Goal: Task Accomplishment & Management: Manage account settings

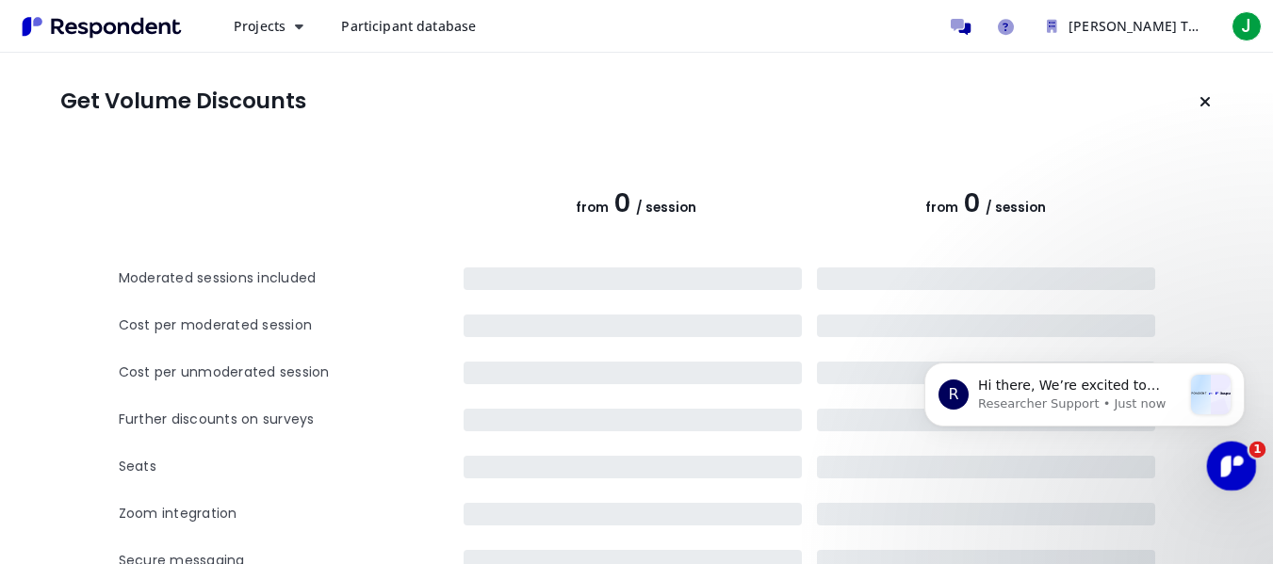
click at [1230, 459] on icon "Open Intercom Messenger" at bounding box center [1228, 463] width 13 height 15
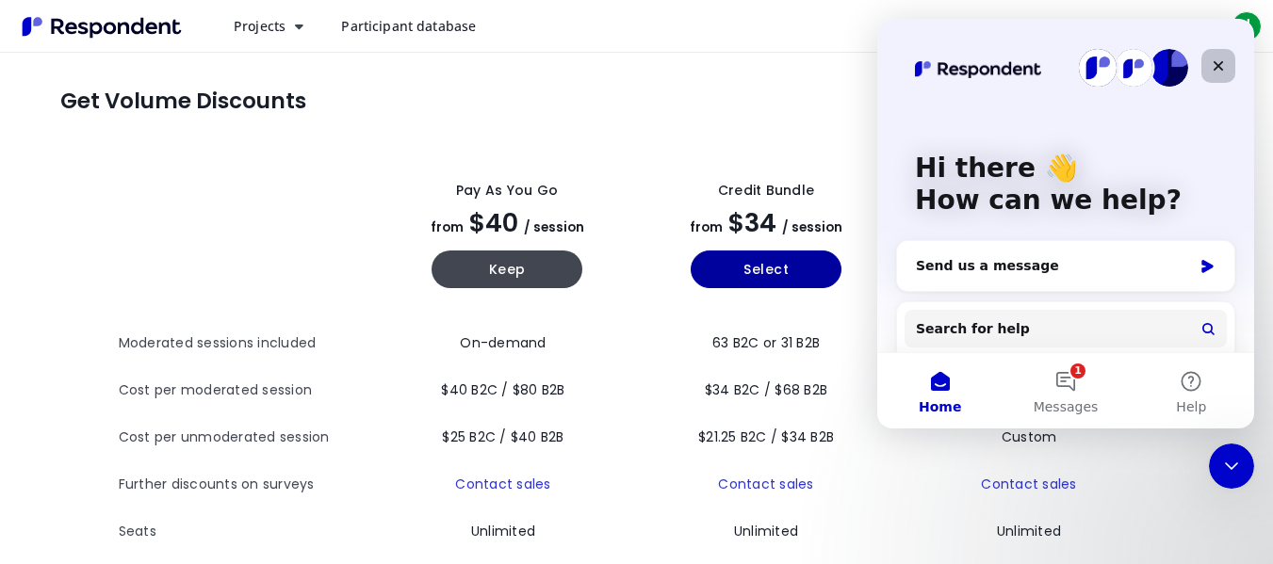
click at [1215, 67] on icon "Close" at bounding box center [1218, 65] width 15 height 15
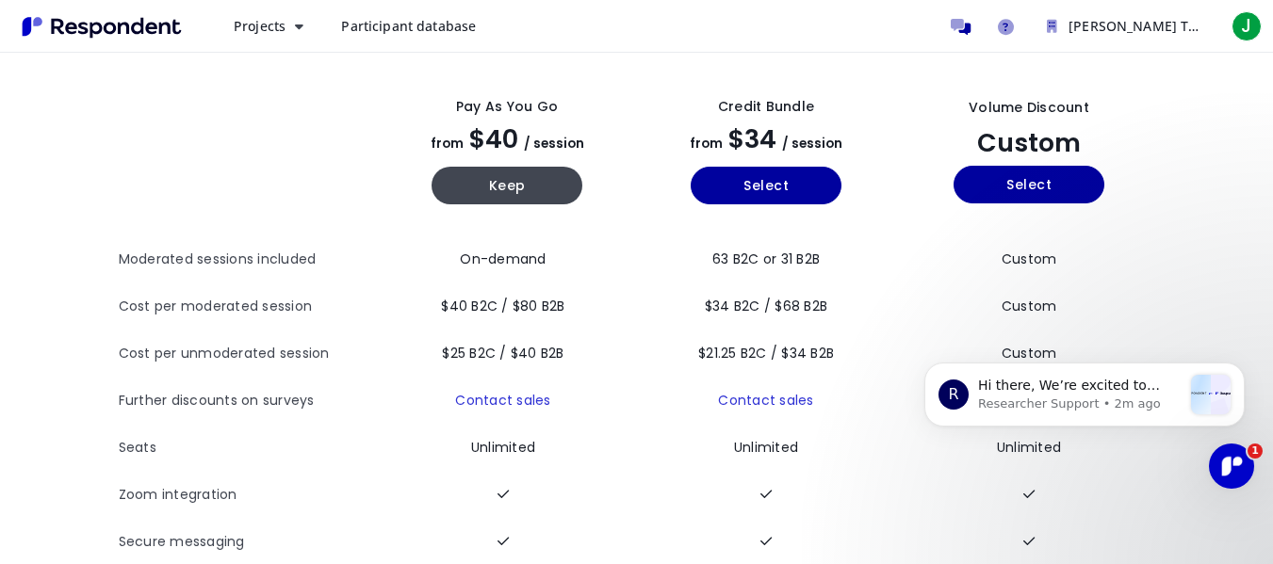
scroll to position [36, 0]
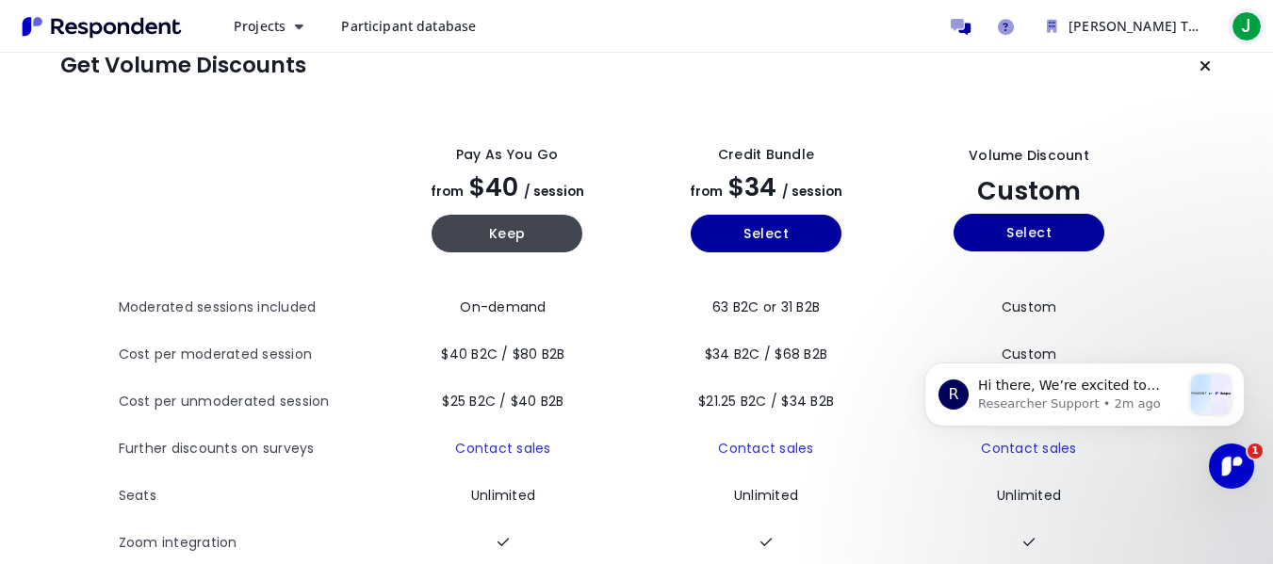
click at [1244, 29] on span "J" at bounding box center [1247, 26] width 30 height 30
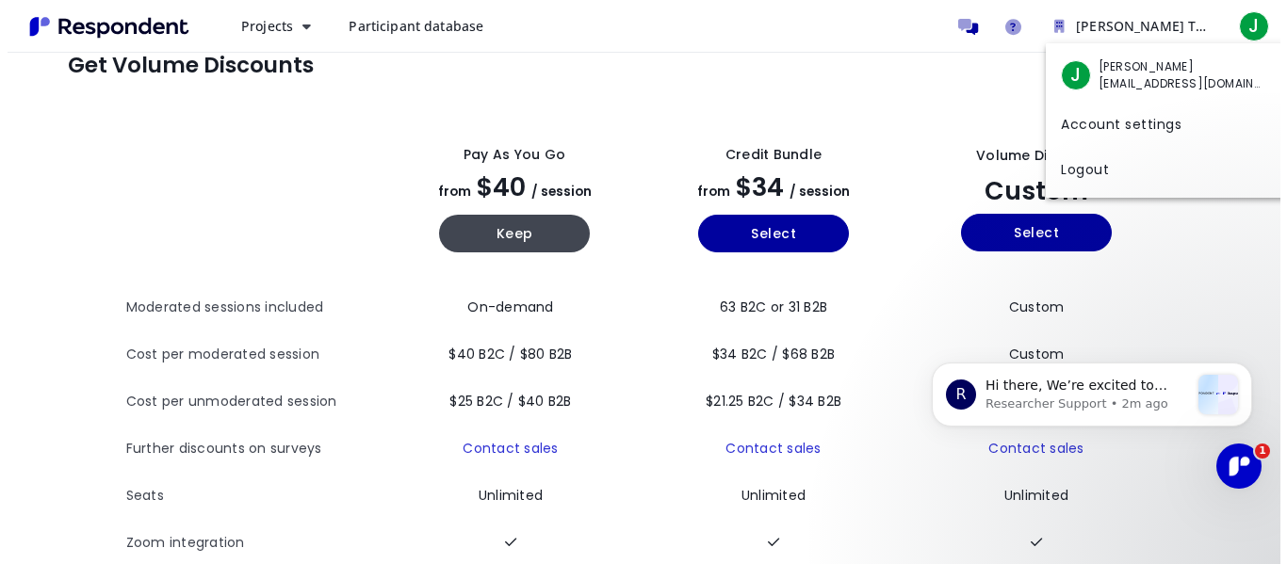
scroll to position [0, 0]
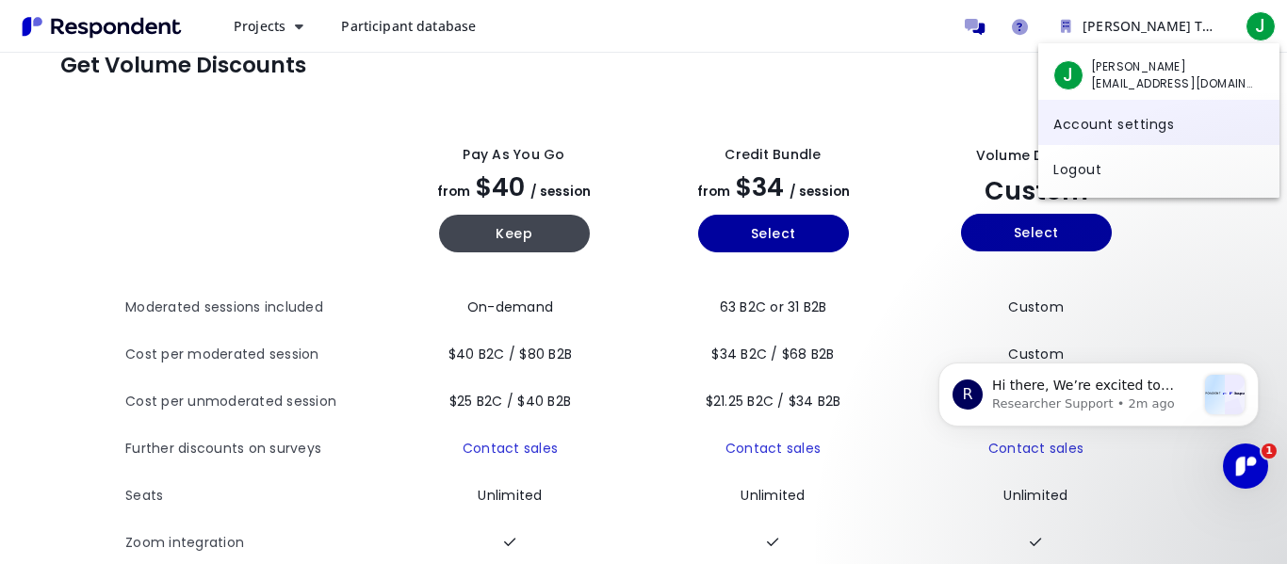
click at [1148, 130] on link "Account settings" at bounding box center [1158, 122] width 241 height 45
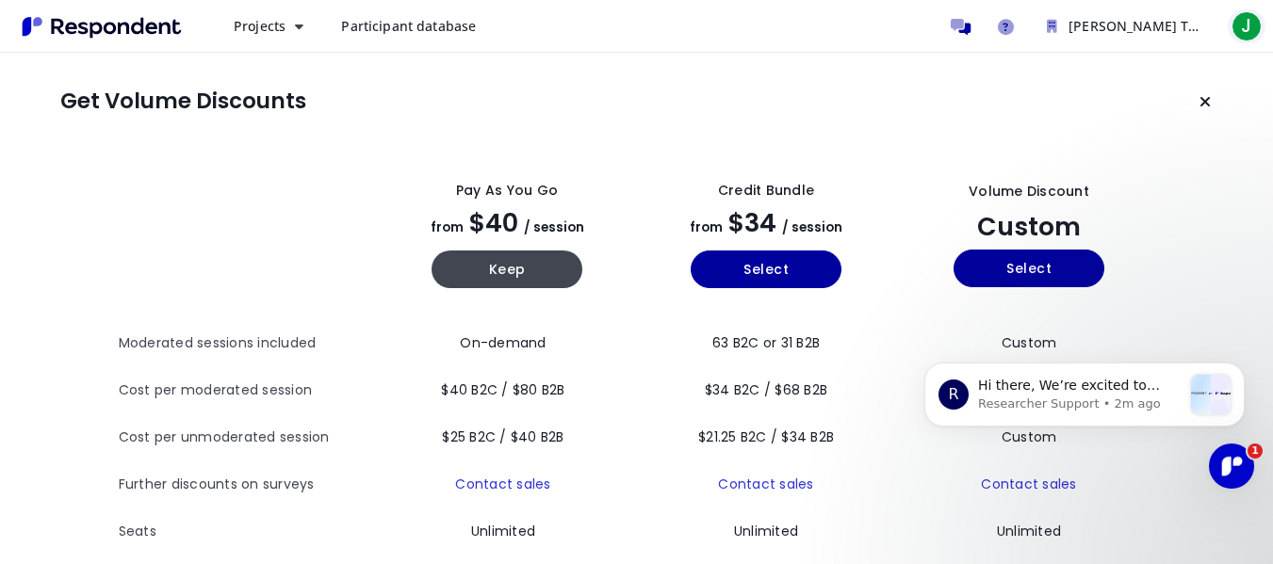
click at [1252, 22] on span "J" at bounding box center [1247, 26] width 30 height 30
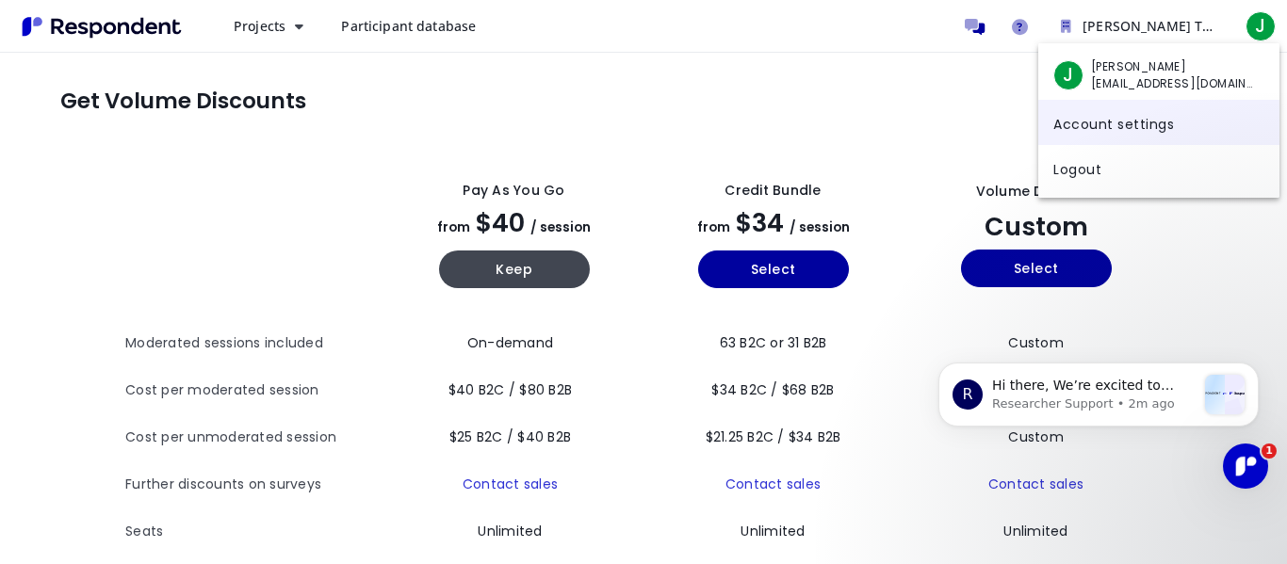
click at [1126, 115] on link "Account settings" at bounding box center [1158, 122] width 241 height 45
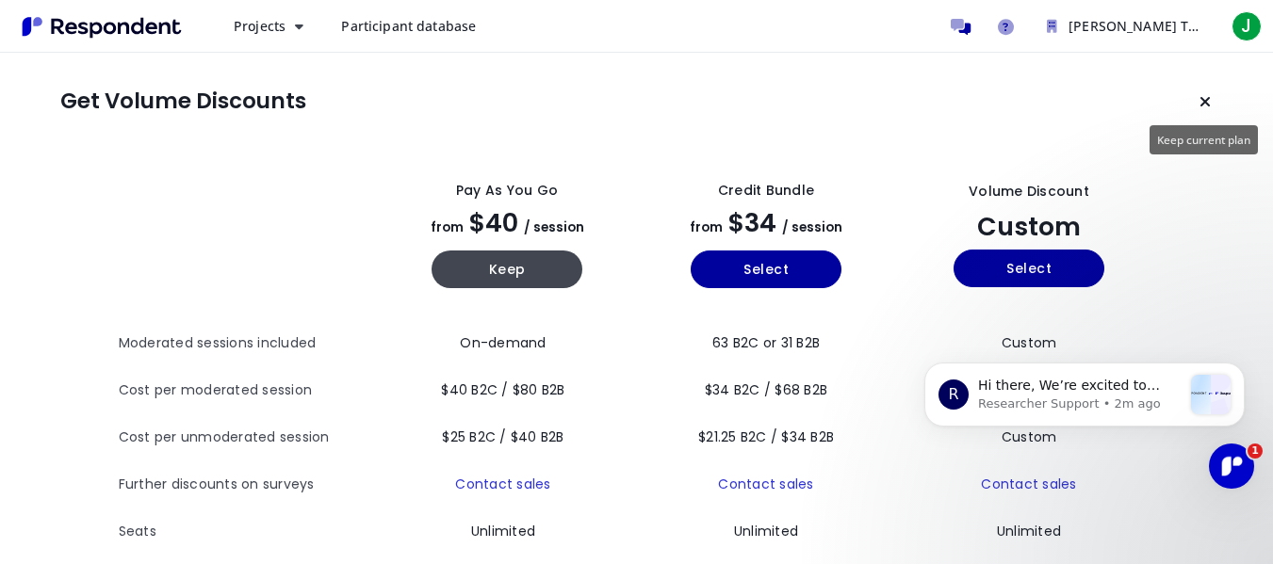
click at [1197, 98] on button "Keep current plan" at bounding box center [1205, 102] width 38 height 38
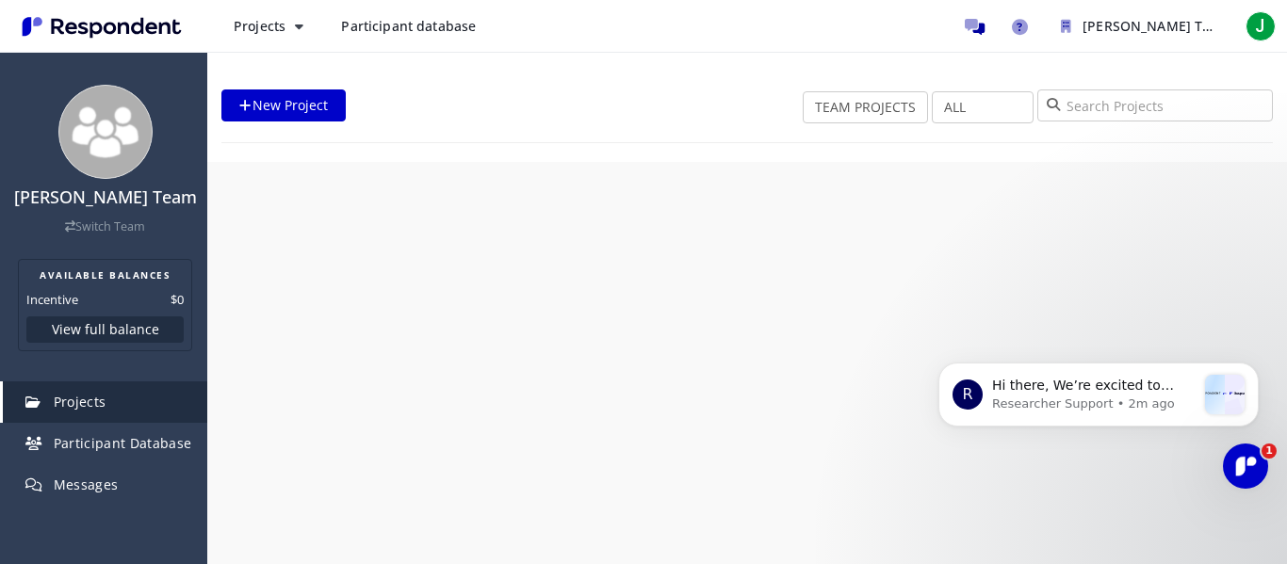
scroll to position [110, 0]
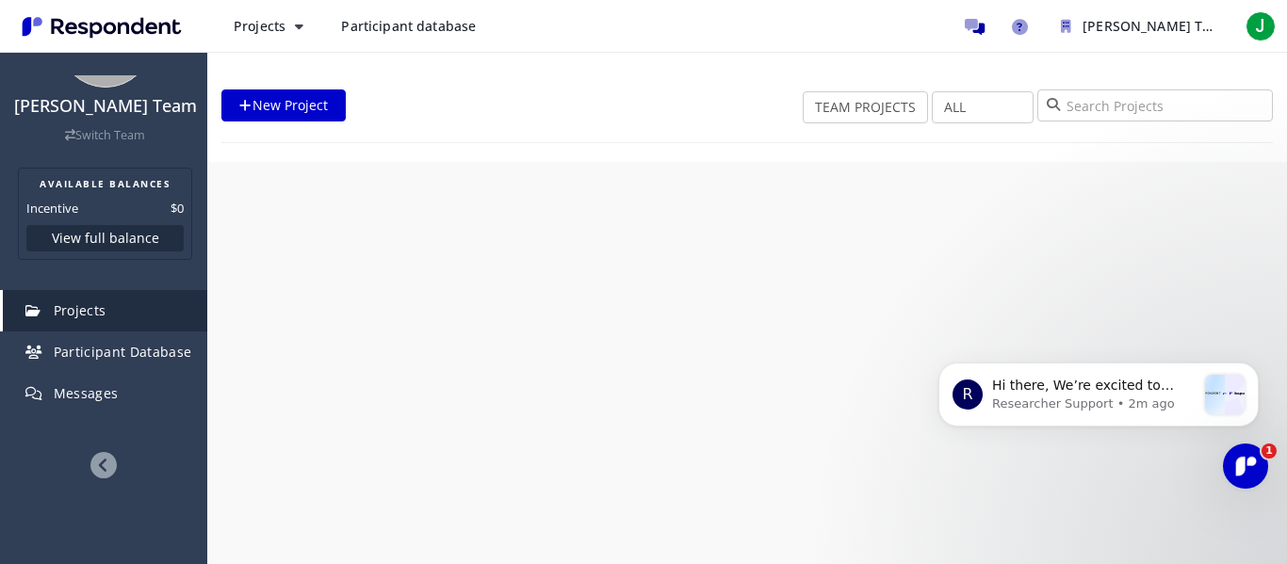
click at [109, 457] on icon at bounding box center [103, 465] width 26 height 26
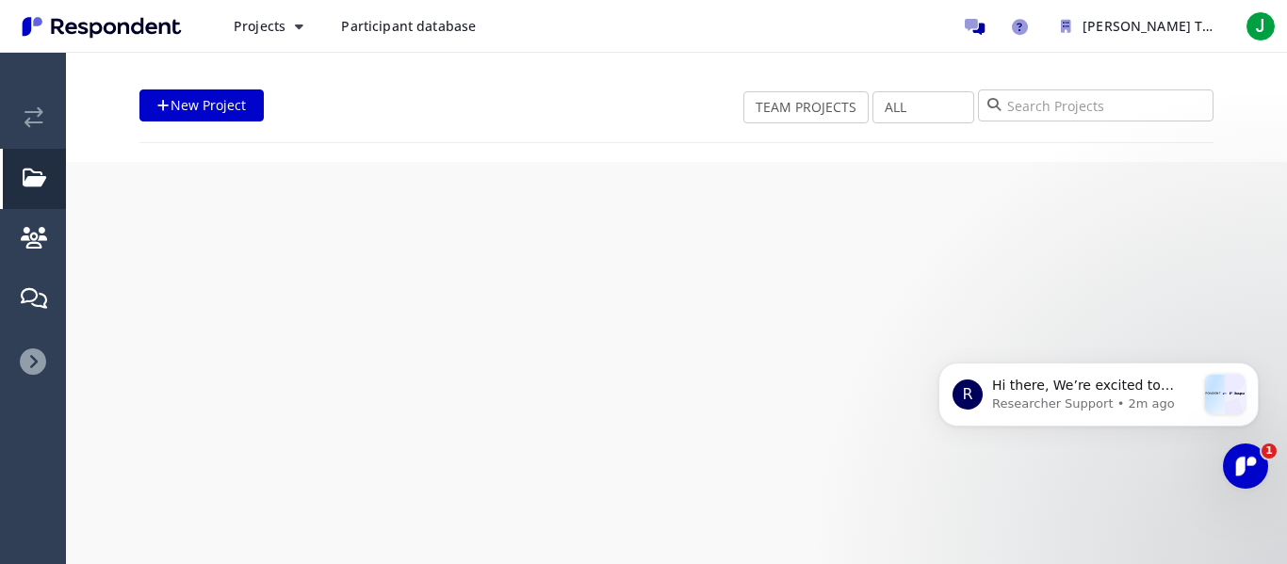
scroll to position [0, 0]
click at [15, 357] on div at bounding box center [33, 362] width 66 height 27
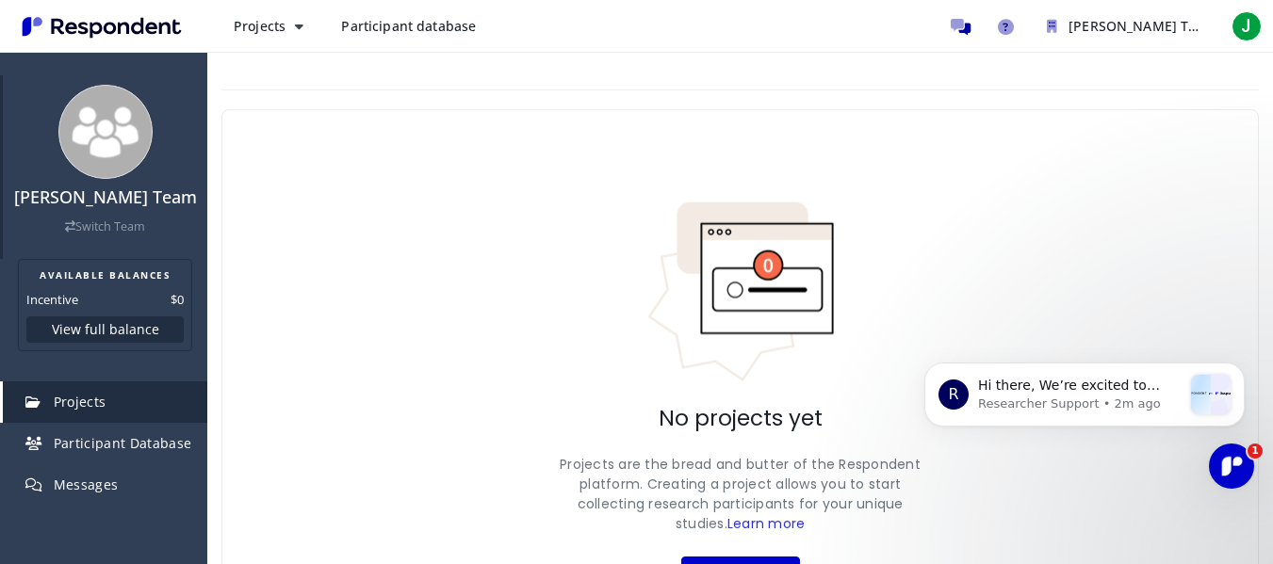
click at [93, 235] on link "Switch Team" at bounding box center [105, 227] width 80 height 16
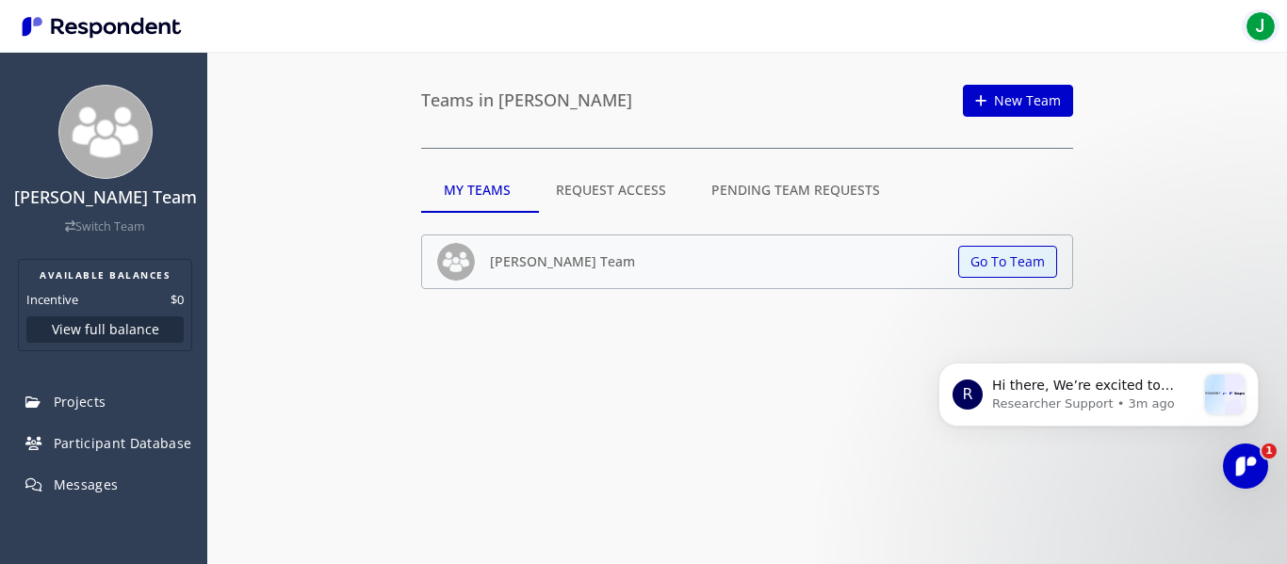
click at [1261, 39] on span "J" at bounding box center [1261, 26] width 30 height 30
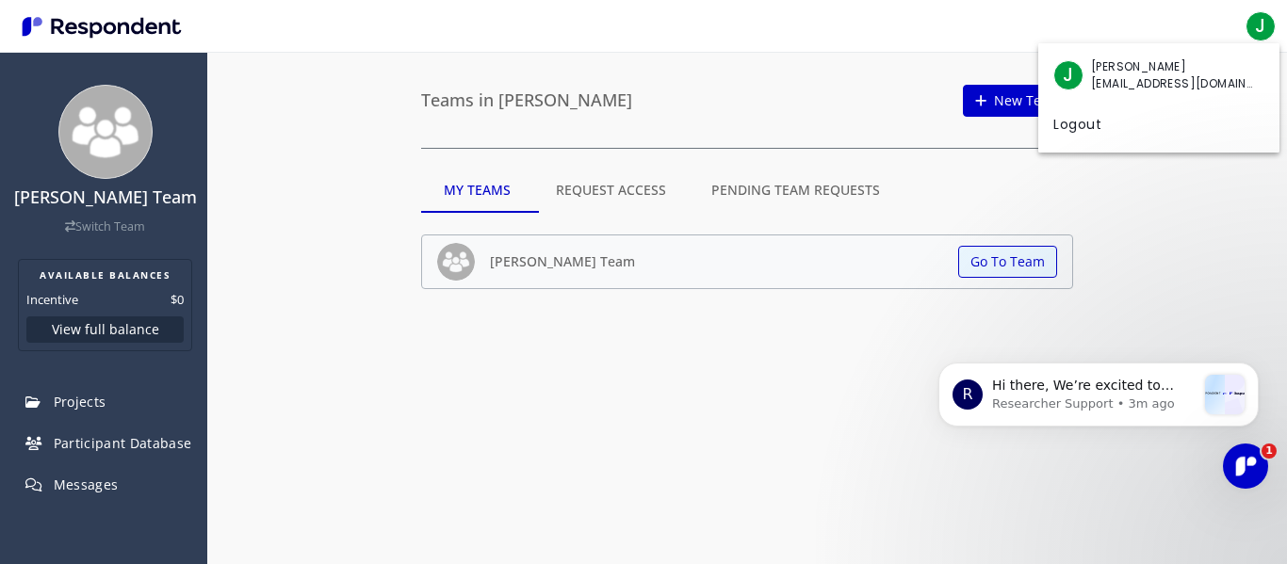
click at [121, 244] on md-backdrop at bounding box center [643, 282] width 1287 height 564
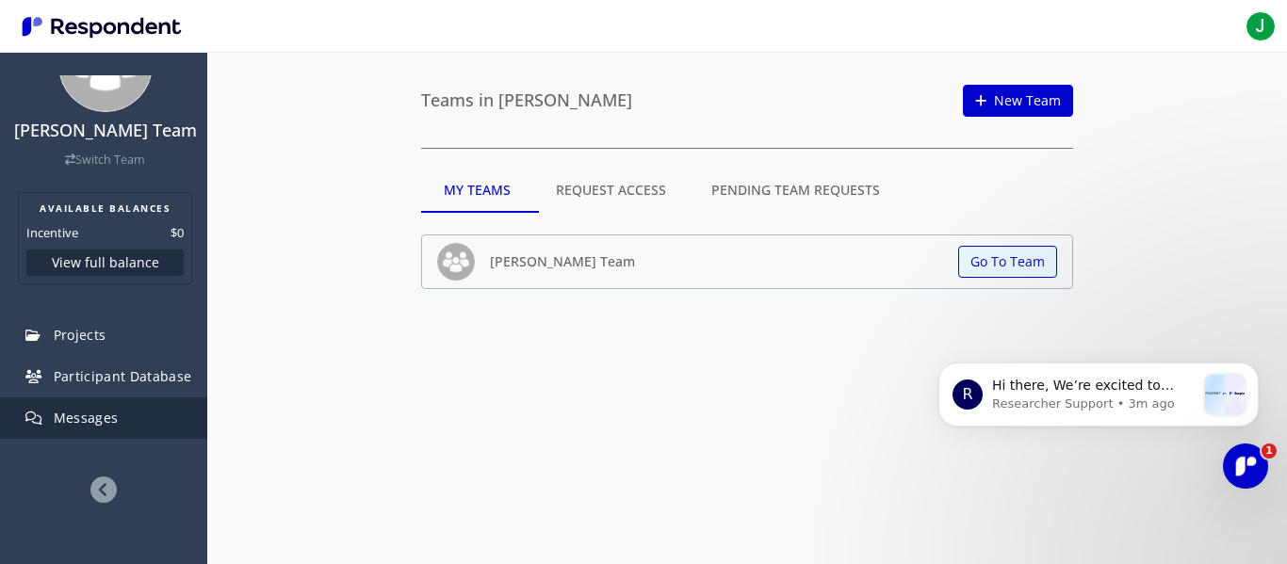
scroll to position [110, 0]
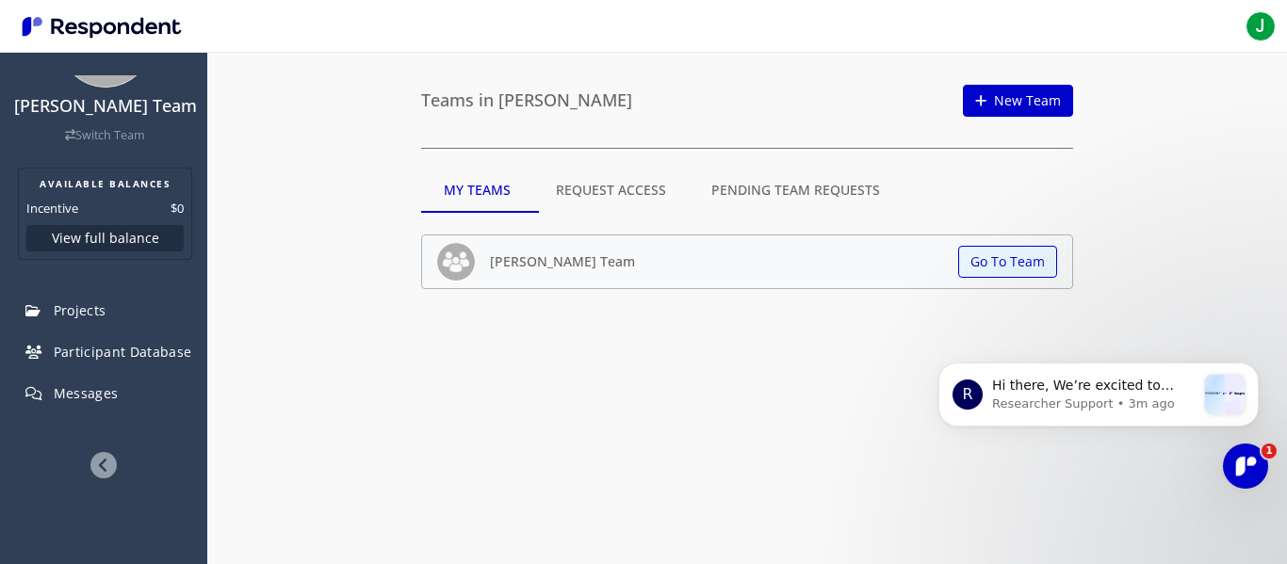
click at [111, 459] on div at bounding box center [103, 465] width 207 height 27
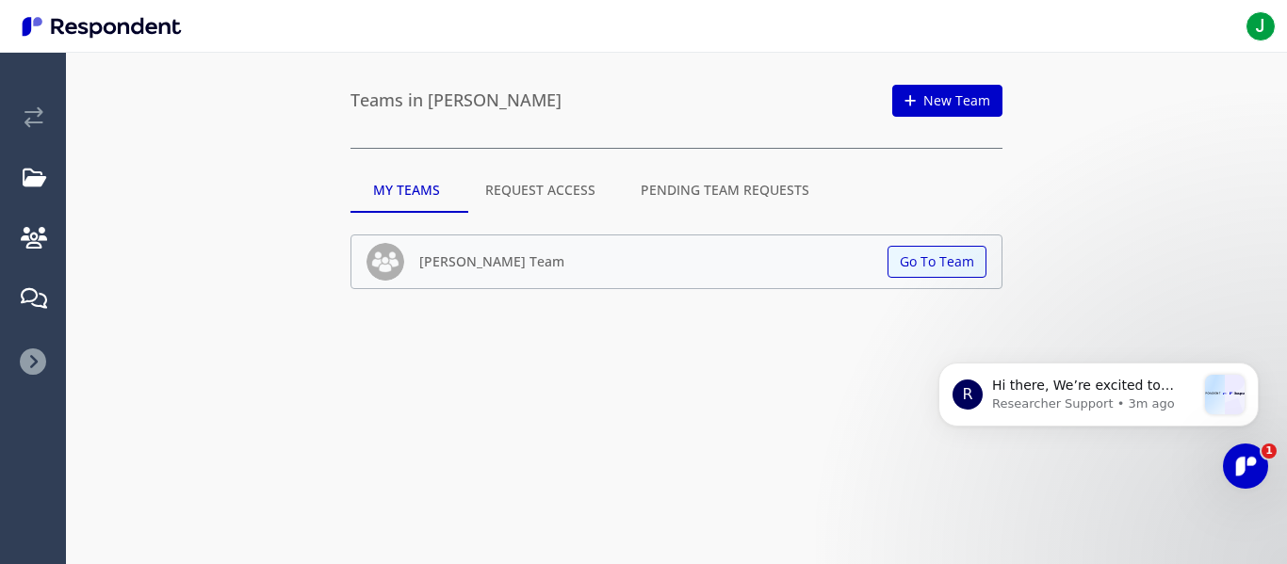
scroll to position [0, 0]
click at [48, 15] on img "Main navigation" at bounding box center [101, 26] width 173 height 31
click at [1250, 468] on icon "Open Intercom Messenger" at bounding box center [1243, 464] width 31 height 31
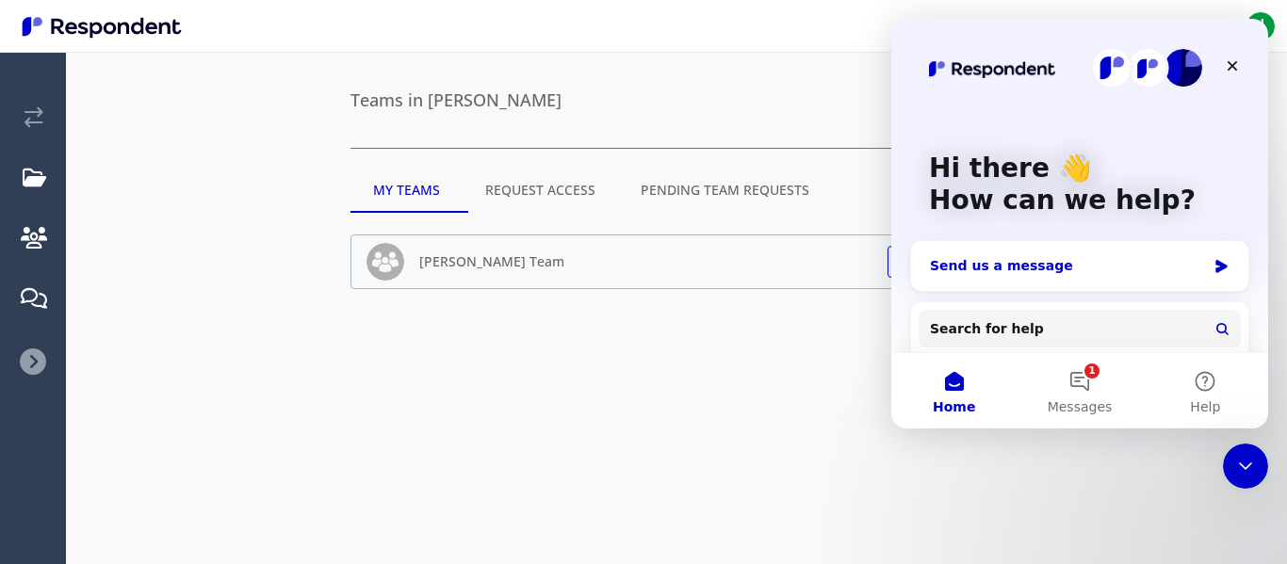
drag, startPoint x: 995, startPoint y: 265, endPoint x: 1080, endPoint y: 265, distance: 84.8
click at [996, 265] on div "Send us a message" at bounding box center [1068, 266] width 276 height 20
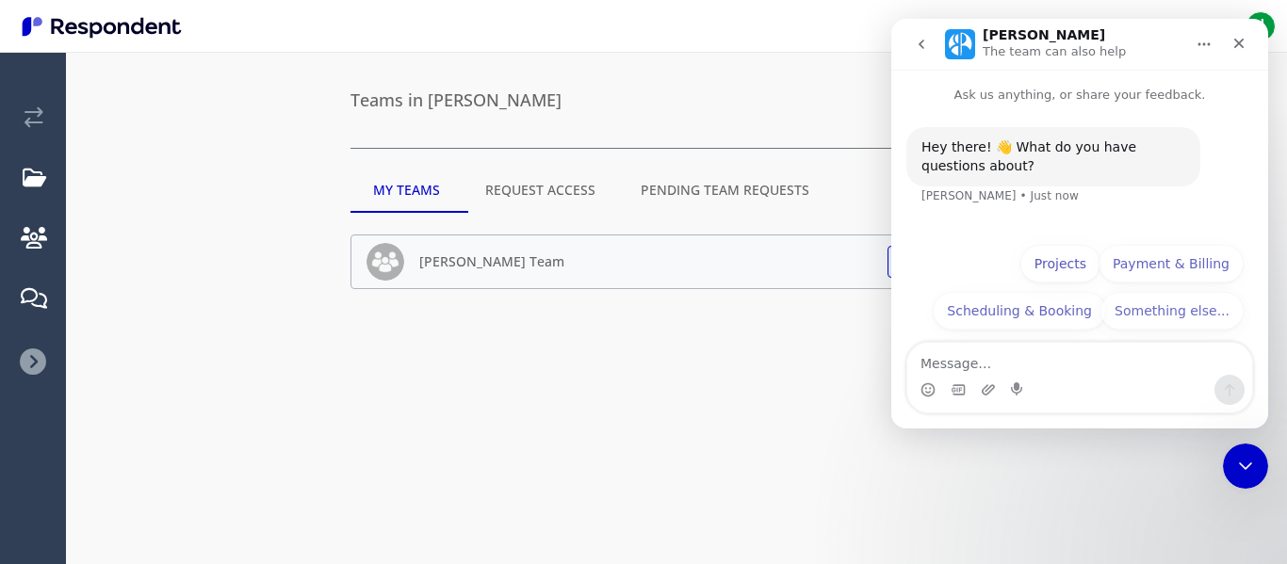
click at [1062, 355] on textarea "Message…" at bounding box center [1079, 359] width 345 height 32
type textarea "f"
type textarea "ভ"
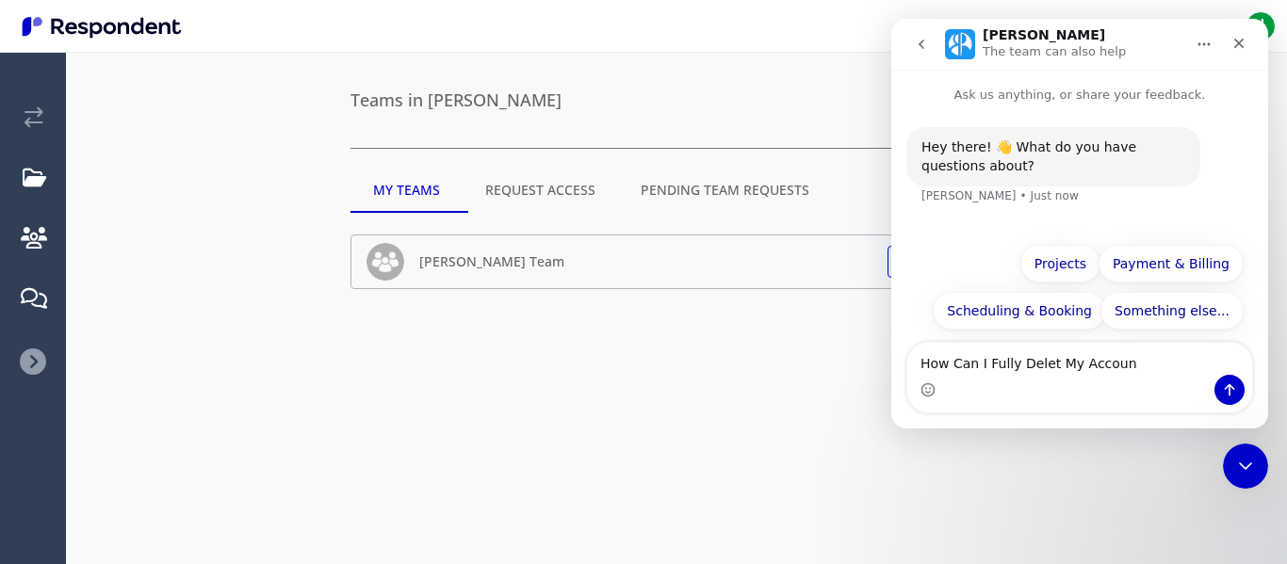
type textarea "How Can I Fully Delet My Account"
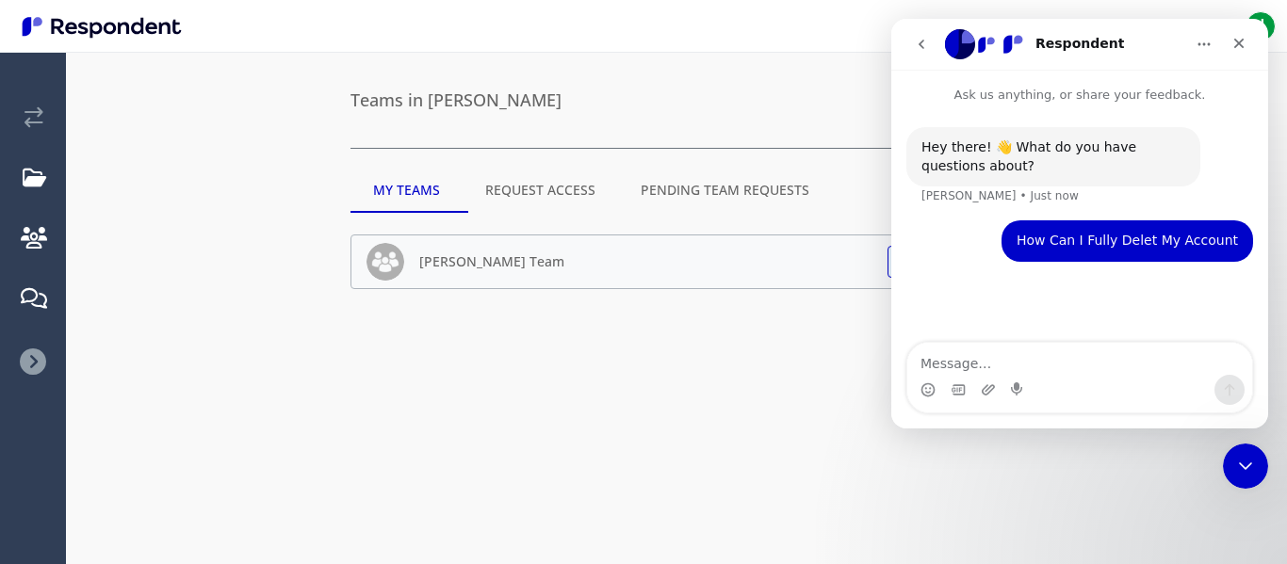
click at [38, 351] on icon at bounding box center [33, 362] width 26 height 26
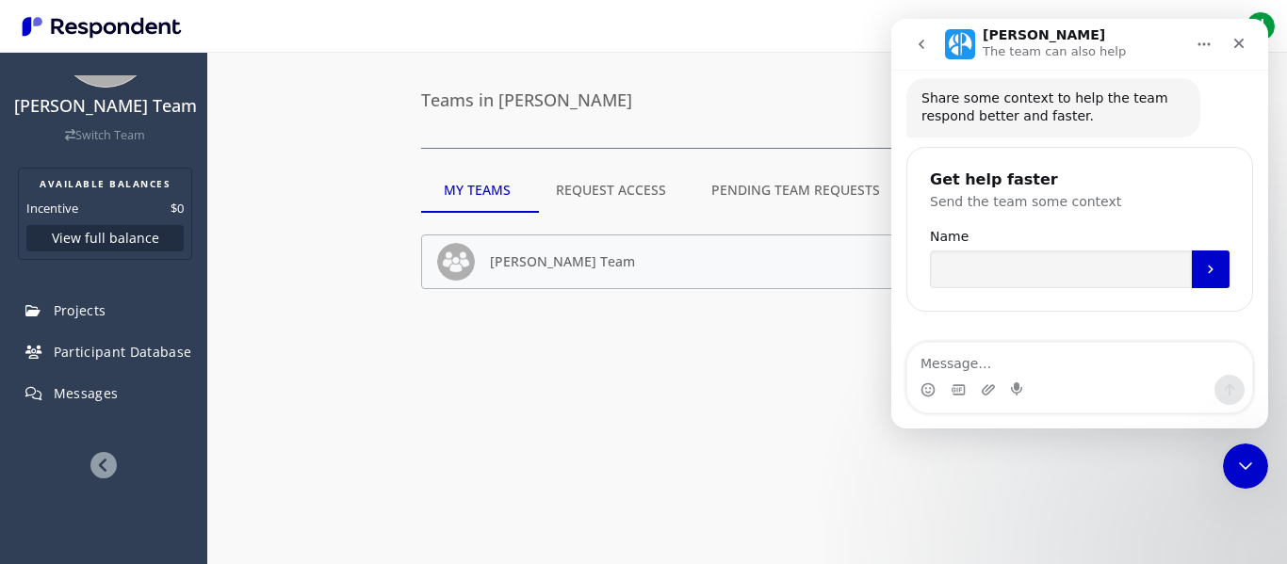
scroll to position [181, 0]
click at [1069, 286] on input "Name" at bounding box center [1061, 269] width 262 height 38
type input "[PERSON_NAME]"
click at [1206, 268] on icon "Submit" at bounding box center [1210, 268] width 15 height 15
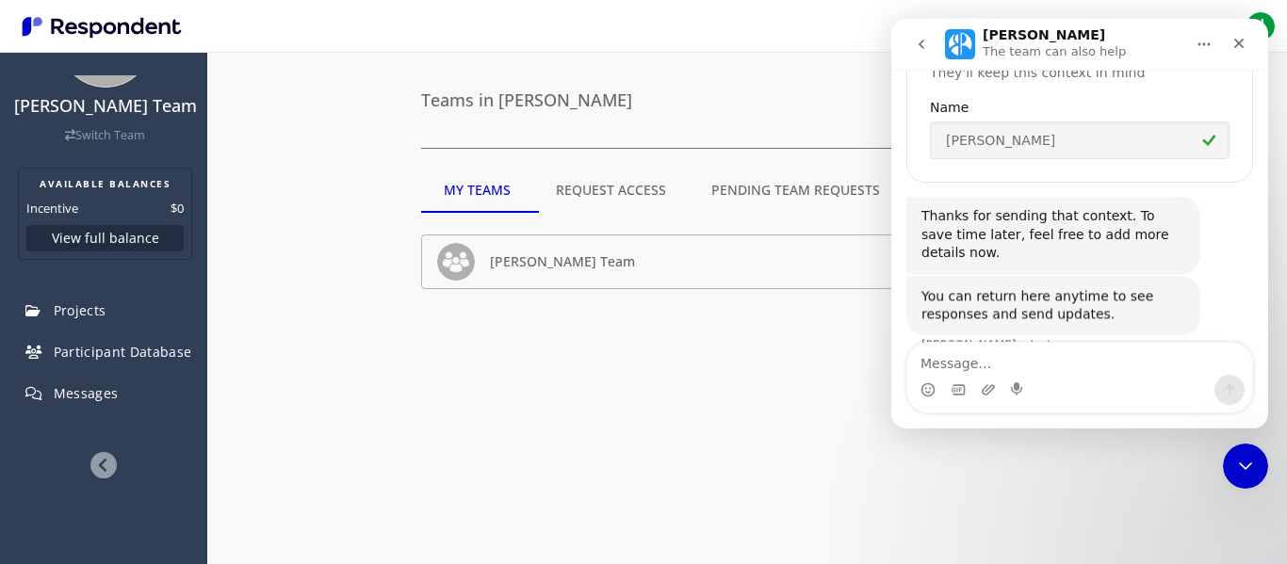
scroll to position [322, 0]
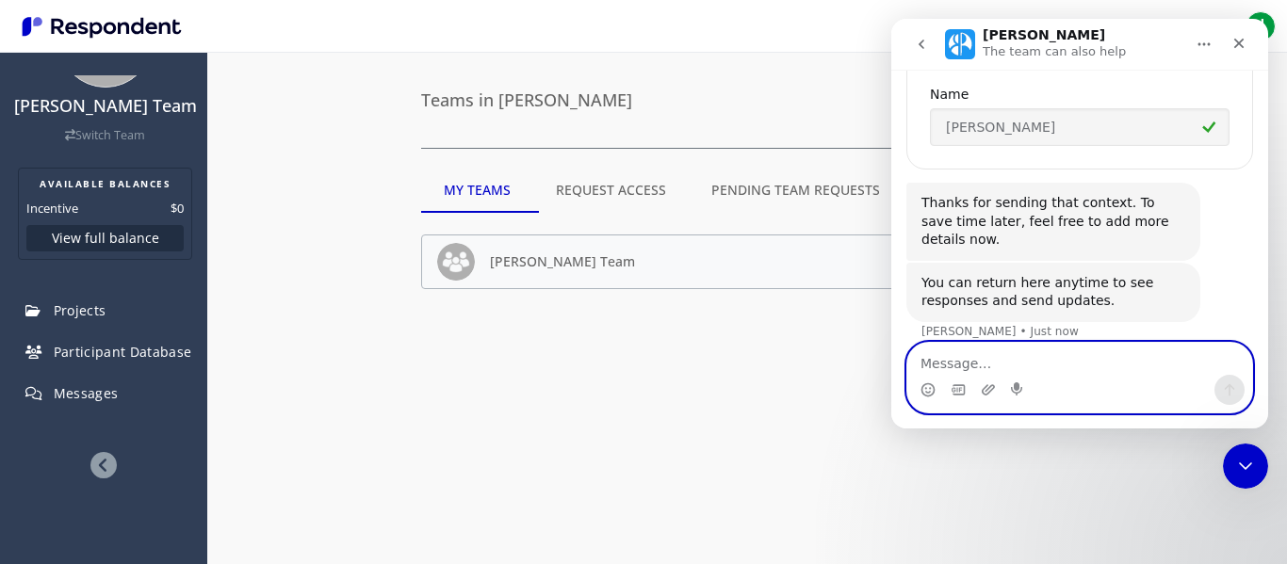
click at [1005, 365] on textarea "Message…" at bounding box center [1079, 359] width 345 height 32
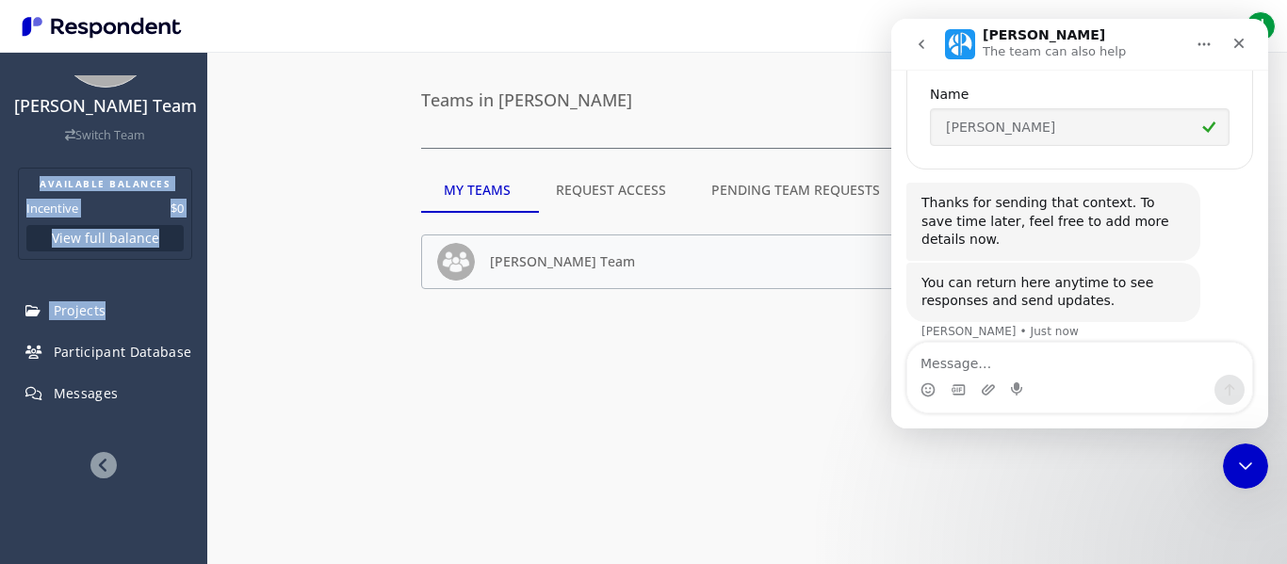
drag, startPoint x: 192, startPoint y: 287, endPoint x: 195, endPoint y: 148, distance: 139.5
click at [195, 148] on nav "JAMAL CHOUDHURI Team Switch Team AVAILABLE BALANCES Incentive $0 View full bala…" at bounding box center [103, 296] width 207 height 442
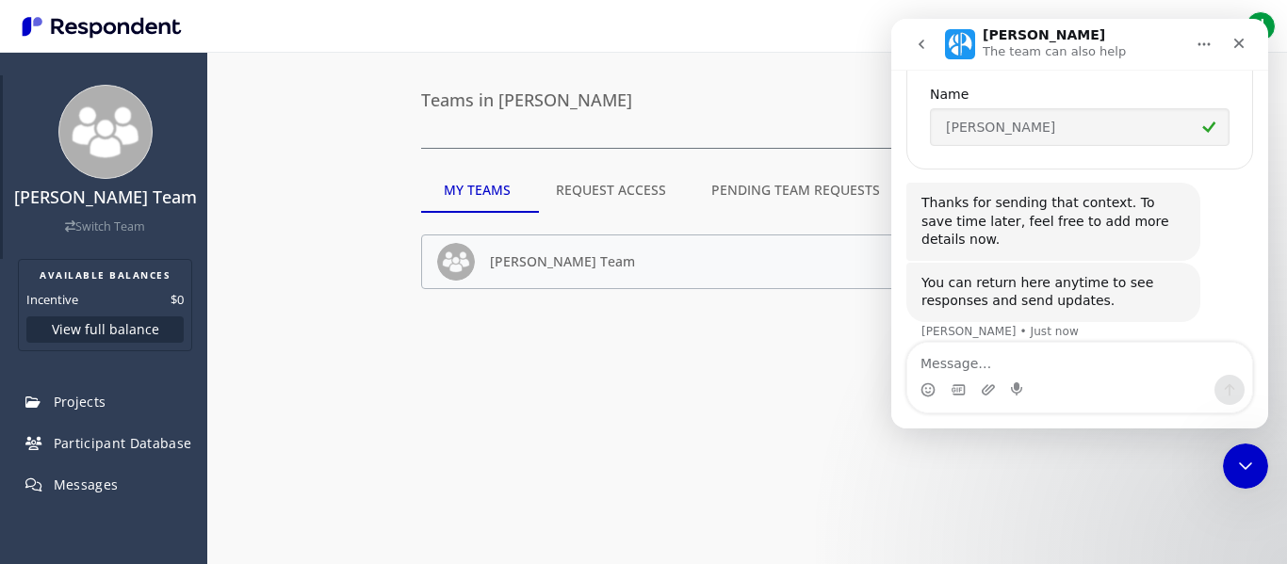
click at [165, 150] on div "JAMAL CHOUDHURI Team Switch Team" at bounding box center [105, 167] width 204 height 184
click at [1249, 453] on icon "Close Intercom Messenger" at bounding box center [1243, 463] width 23 height 23
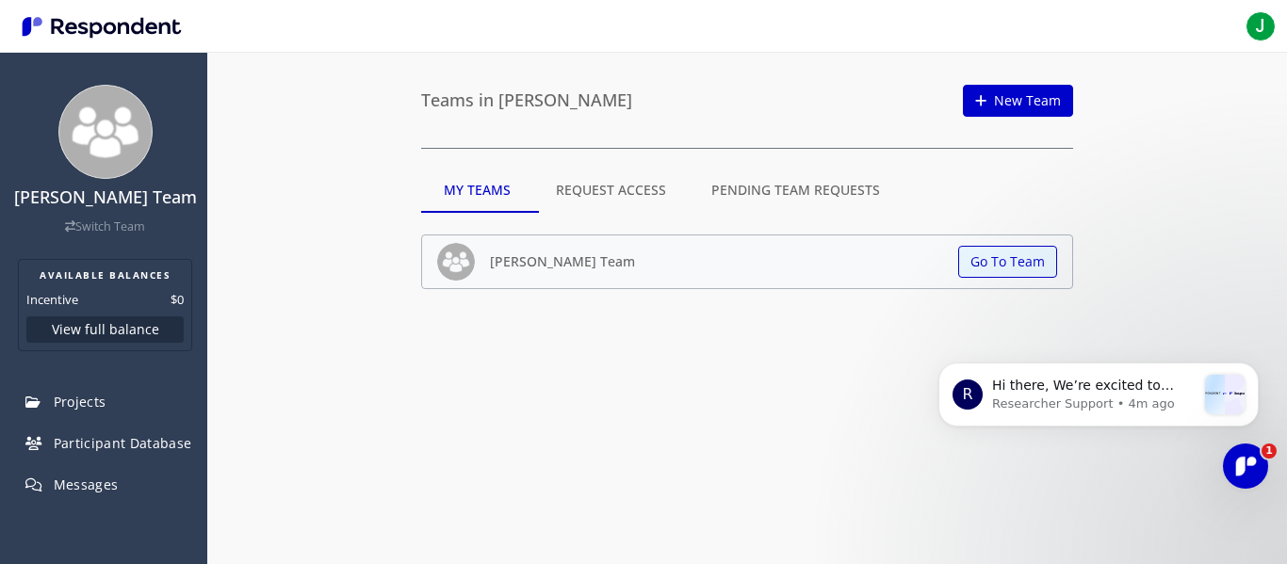
click at [623, 195] on md-tab-item "Request Access" at bounding box center [610, 190] width 155 height 45
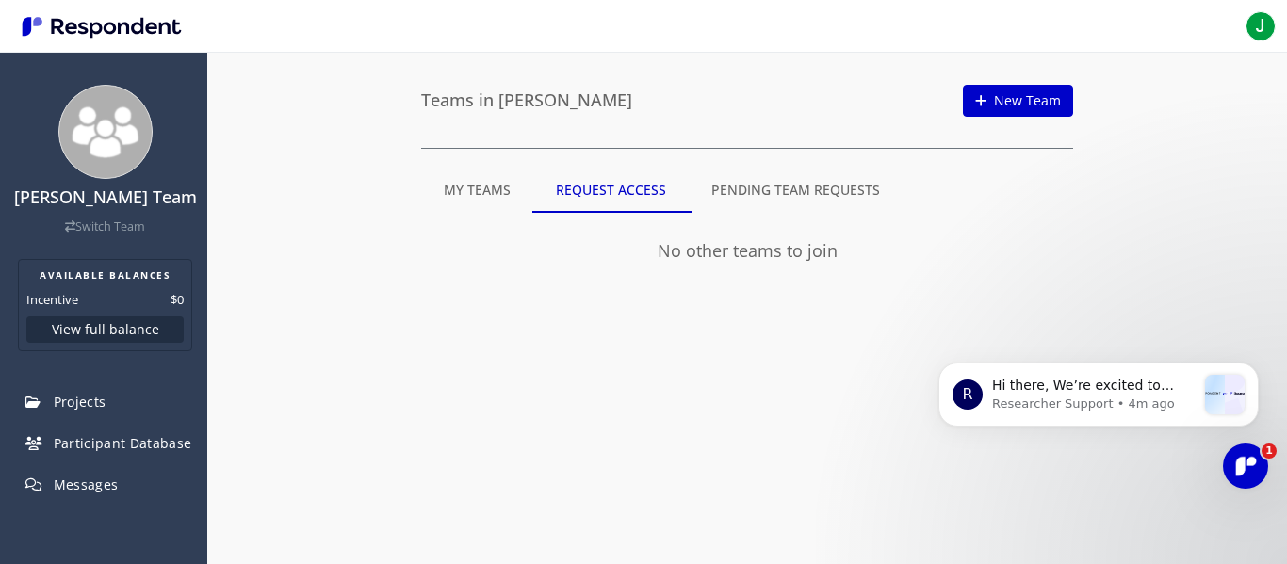
click at [730, 179] on md-tab-item "Pending Team Requests" at bounding box center [796, 190] width 214 height 45
drag, startPoint x: 770, startPoint y: 174, endPoint x: 758, endPoint y: 191, distance: 20.9
click at [765, 175] on md-tab-item "Pending Team Requests" at bounding box center [796, 190] width 214 height 45
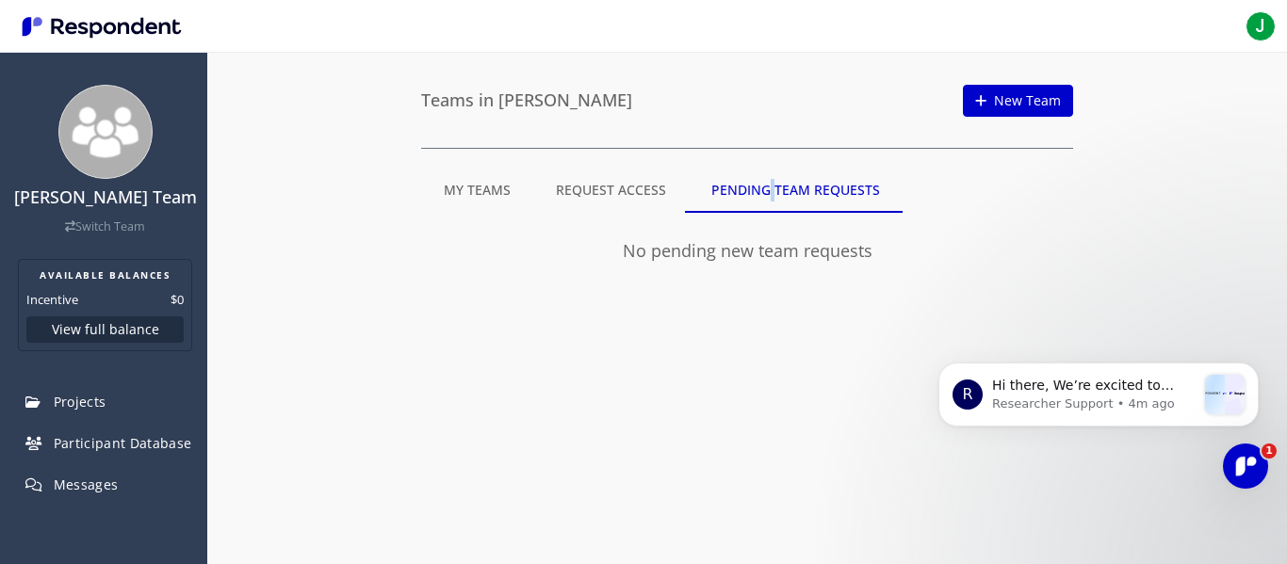
click at [57, 34] on img "Main navigation" at bounding box center [101, 26] width 173 height 31
click at [1261, 28] on span "J" at bounding box center [1261, 26] width 30 height 30
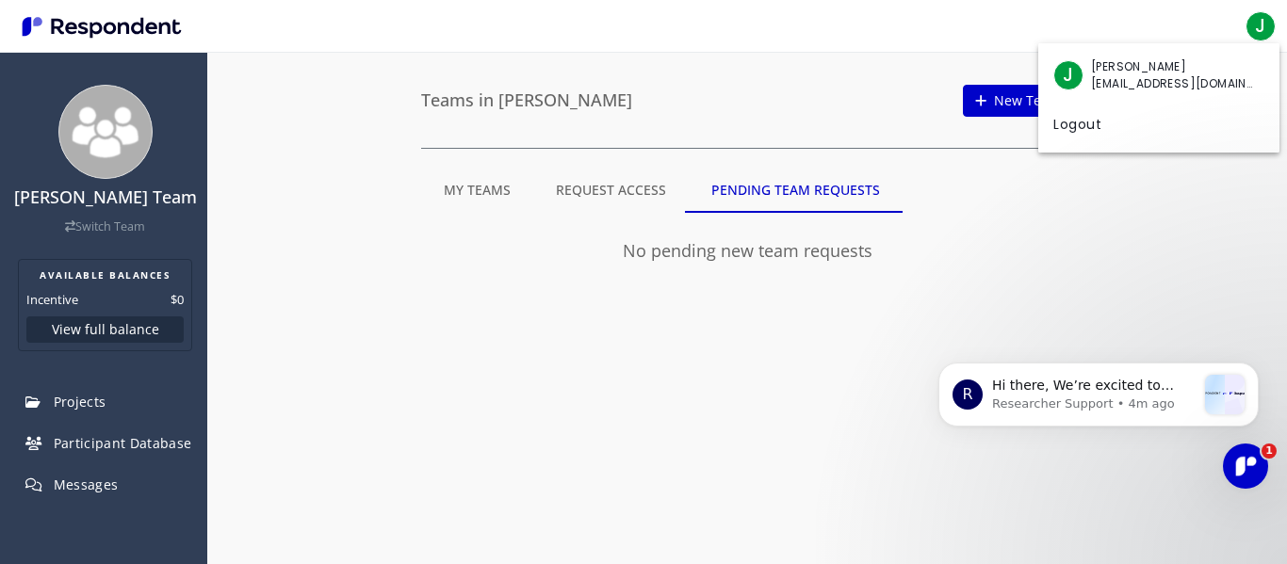
click at [1150, 73] on span "[PERSON_NAME]" at bounding box center [1173, 66] width 165 height 17
click at [1072, 75] on span "J" at bounding box center [1068, 75] width 30 height 30
click at [1159, 70] on span "[PERSON_NAME]" at bounding box center [1173, 66] width 165 height 17
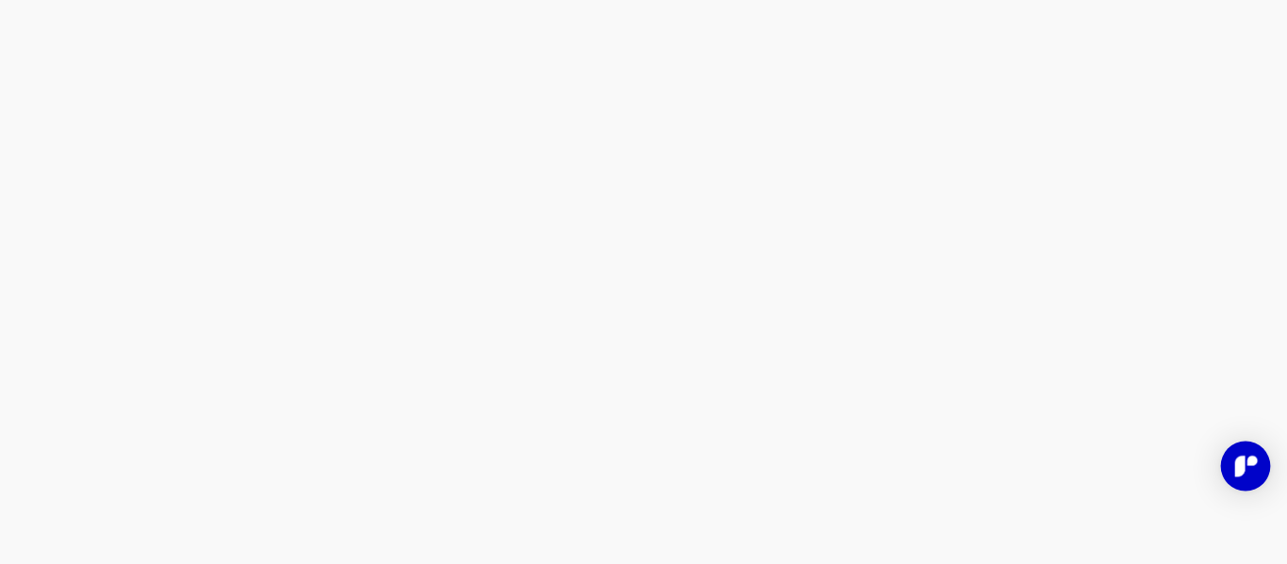
click at [1259, 457] on div "Open Intercom Messenger" at bounding box center [1246, 467] width 50 height 50
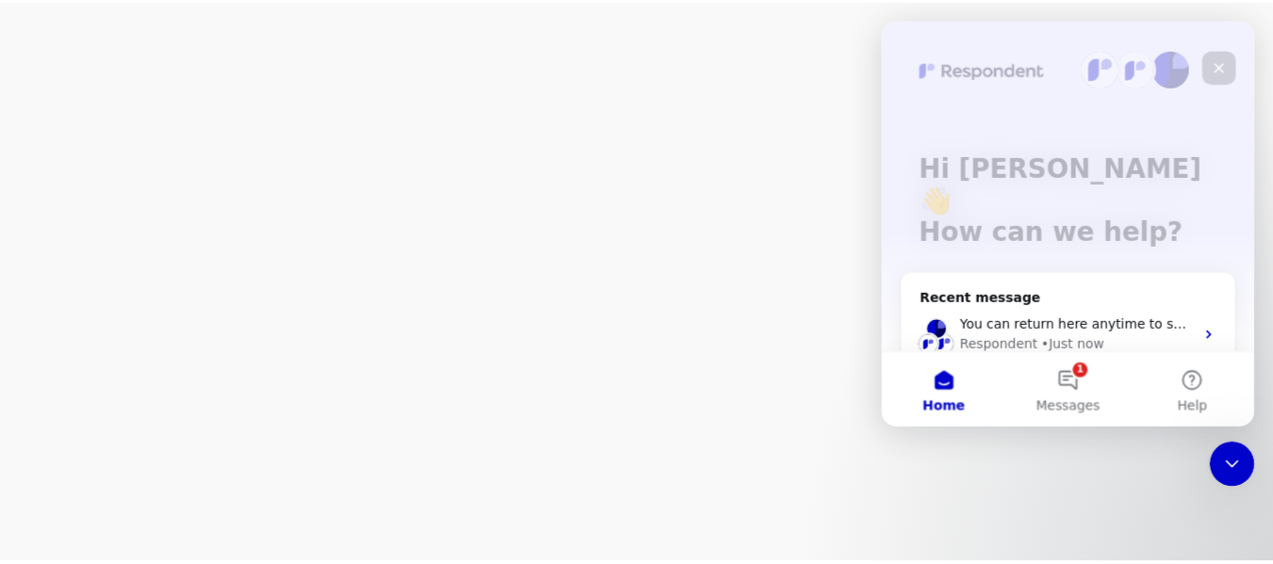
scroll to position [308, 0]
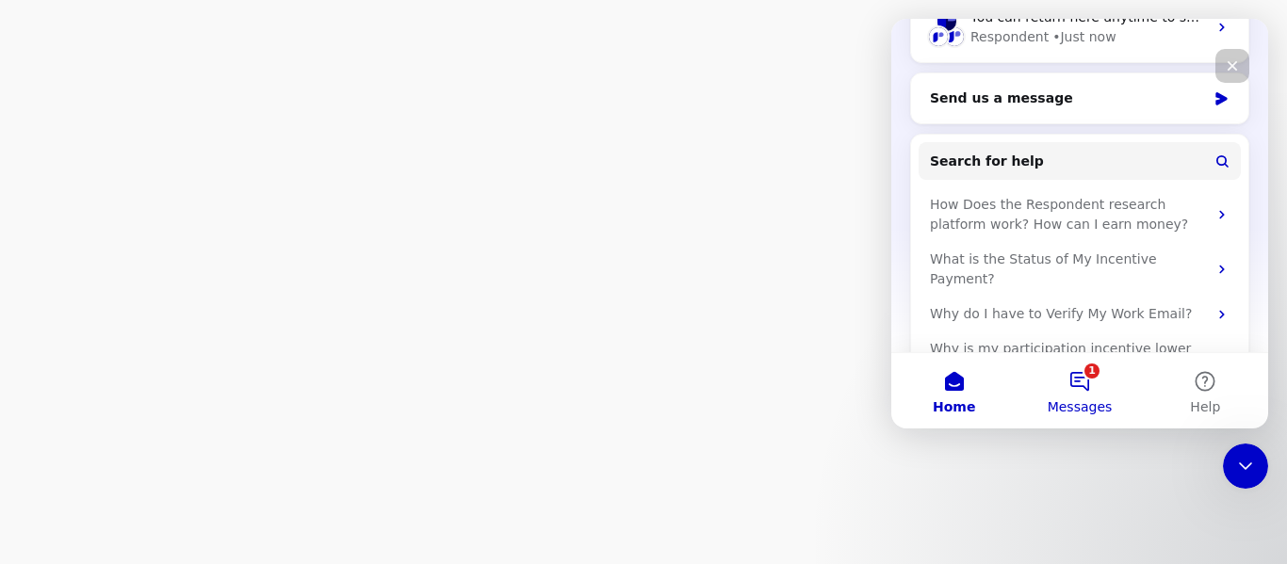
click at [1089, 395] on button "1 Messages" at bounding box center [1079, 390] width 125 height 75
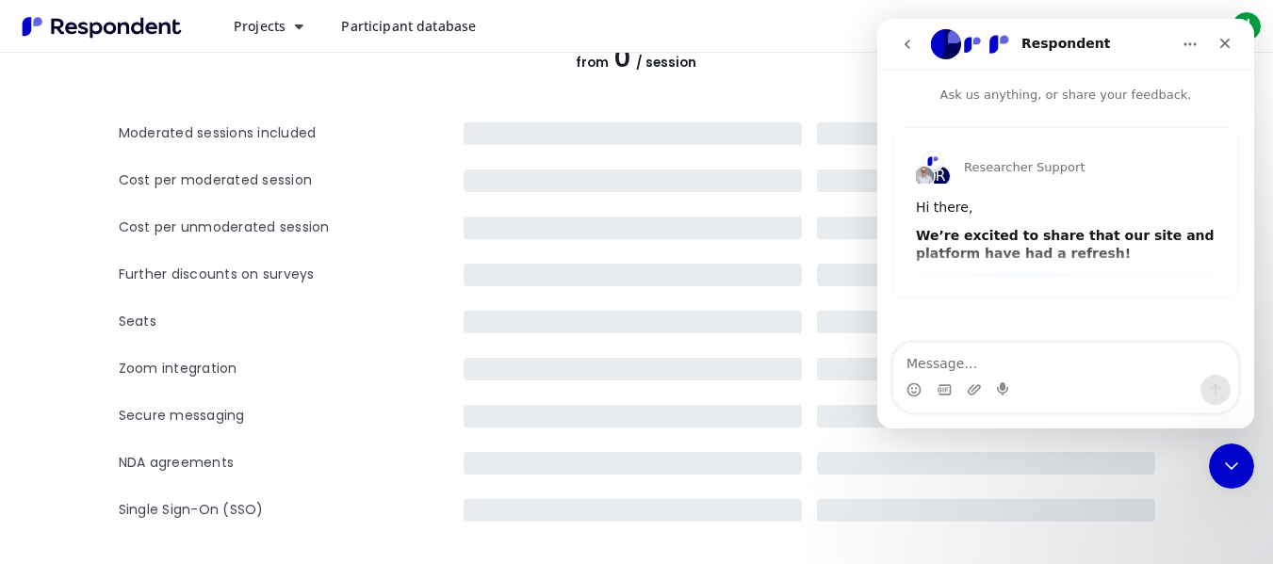
scroll to position [189, 0]
click at [938, 176] on div "R" at bounding box center [940, 176] width 23 height 23
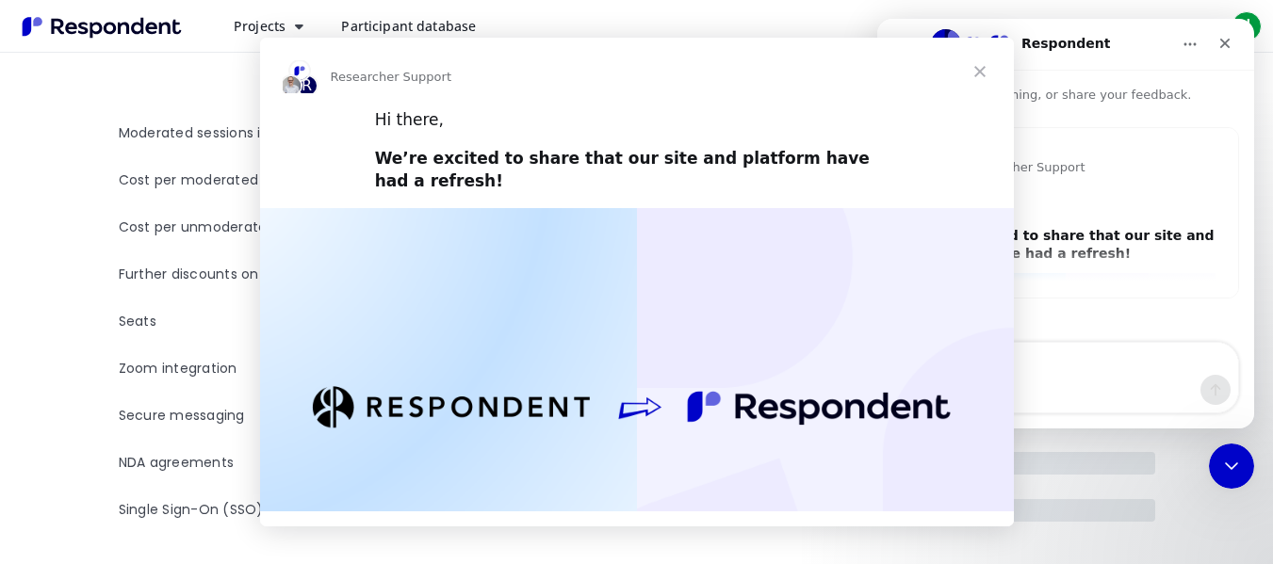
scroll to position [0, 0]
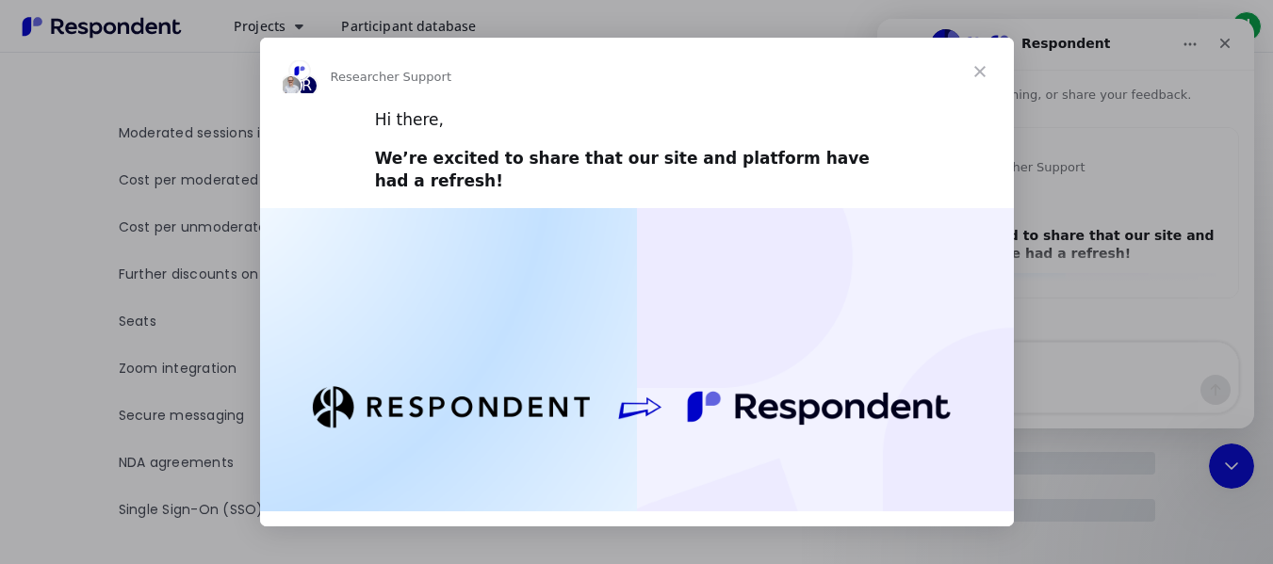
click at [939, 65] on div "R Researcher Support" at bounding box center [637, 76] width 709 height 33
click at [971, 70] on span "Close" at bounding box center [980, 72] width 68 height 68
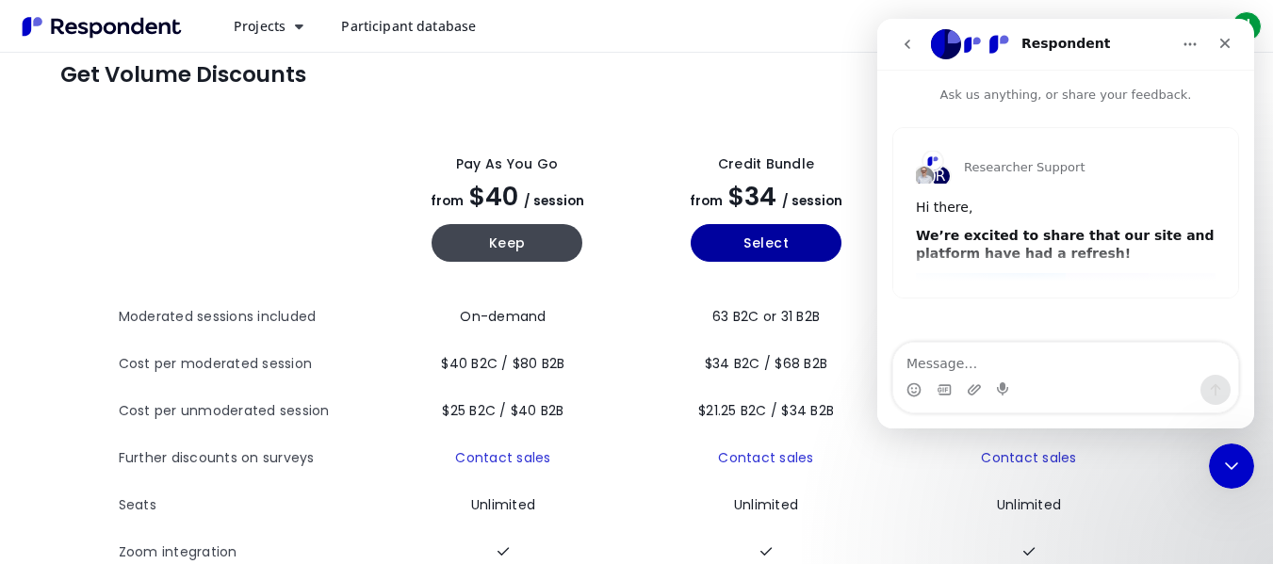
scroll to position [224, 0]
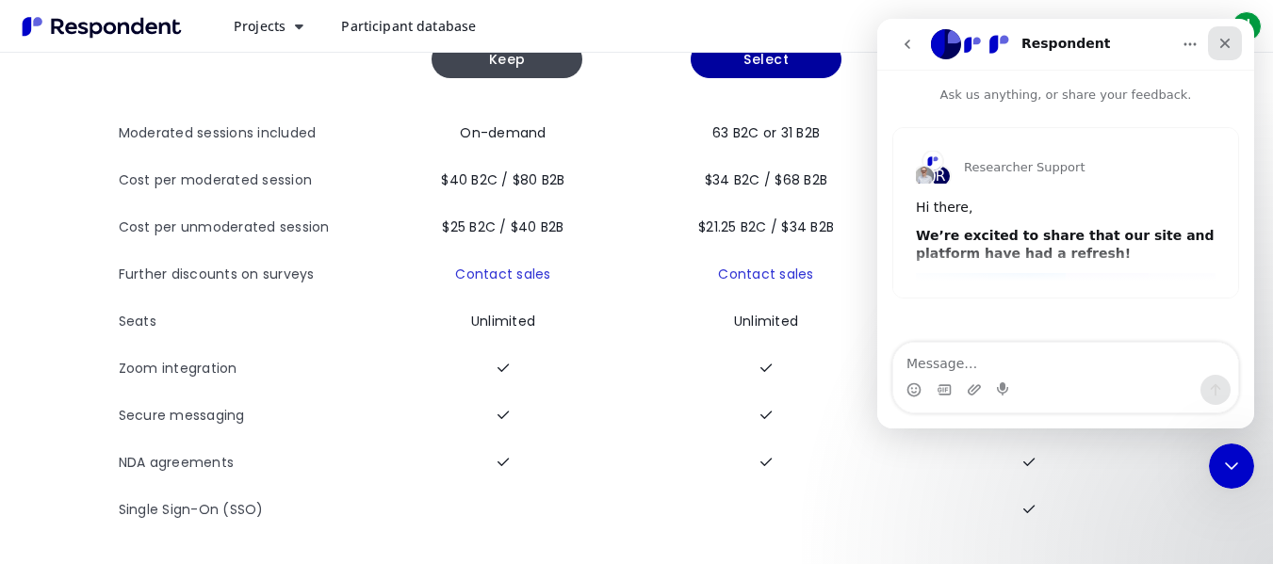
click at [1232, 33] on div "Close" at bounding box center [1225, 43] width 34 height 34
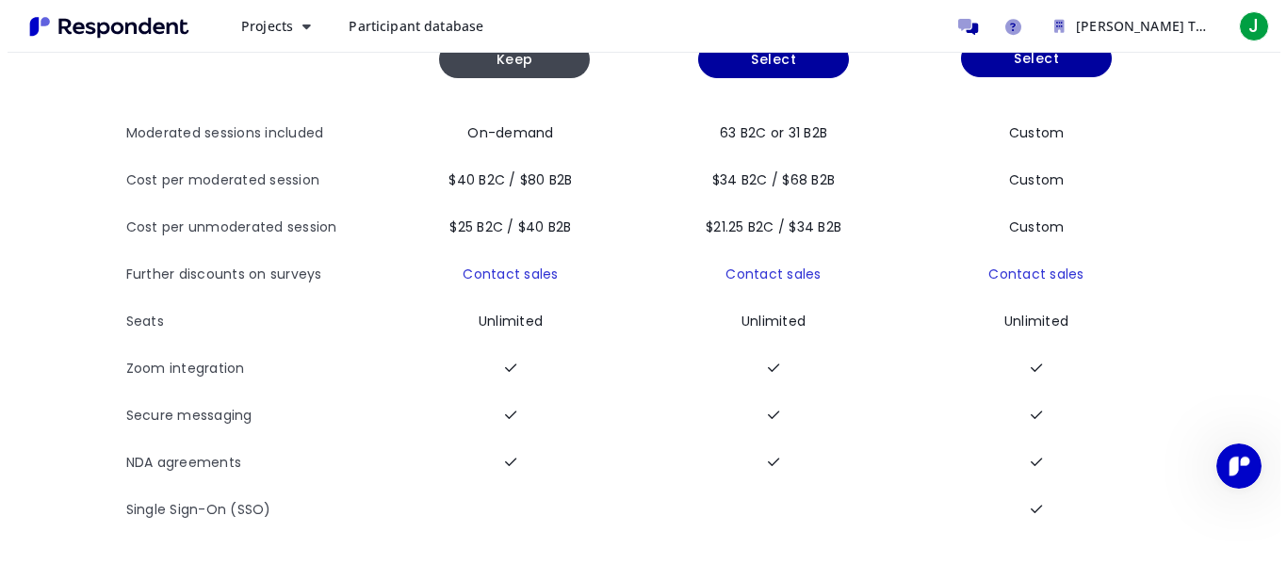
scroll to position [0, 0]
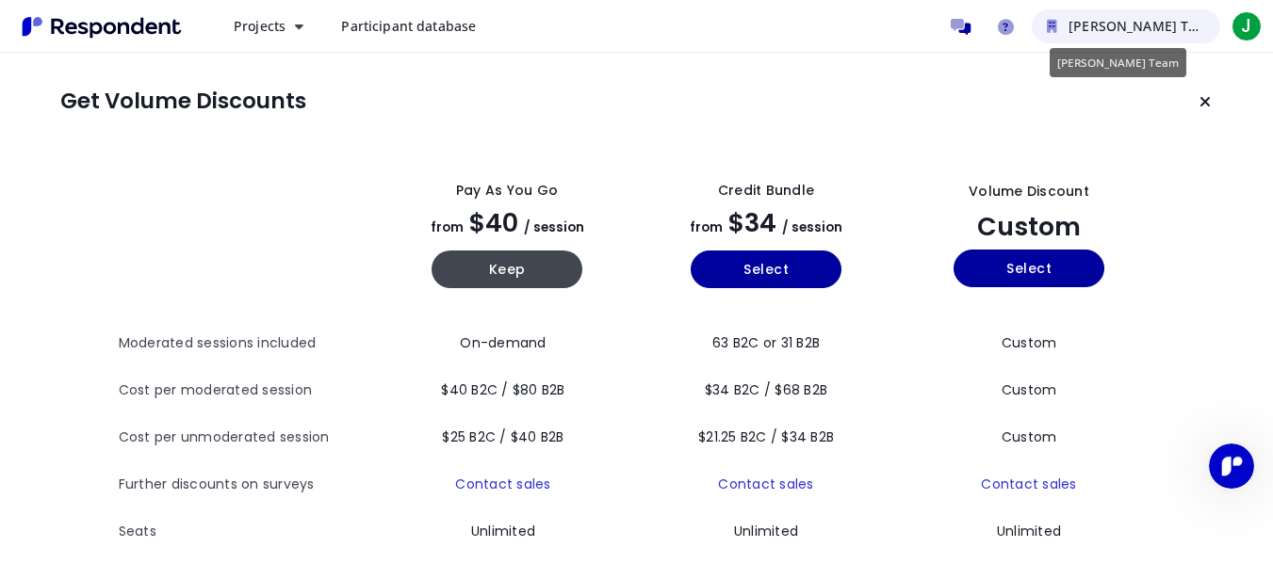
click at [1048, 20] on icon "JAMAL CHOUDHURI Team" at bounding box center [1052, 26] width 10 height 13
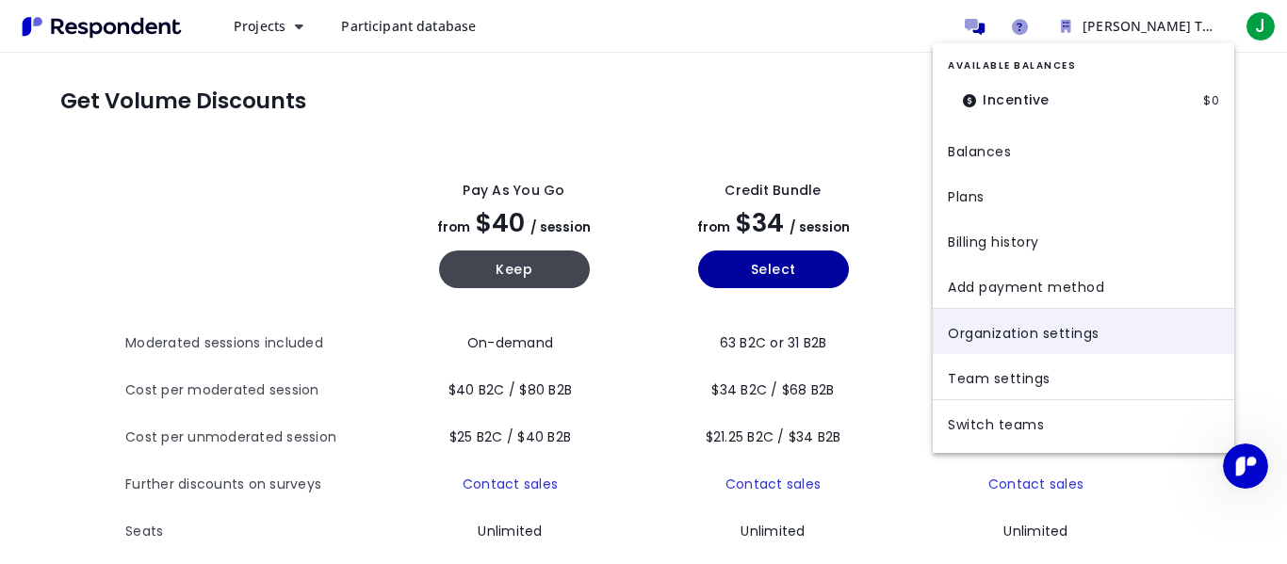
click at [1102, 336] on link "Organization settings" at bounding box center [1084, 331] width 302 height 45
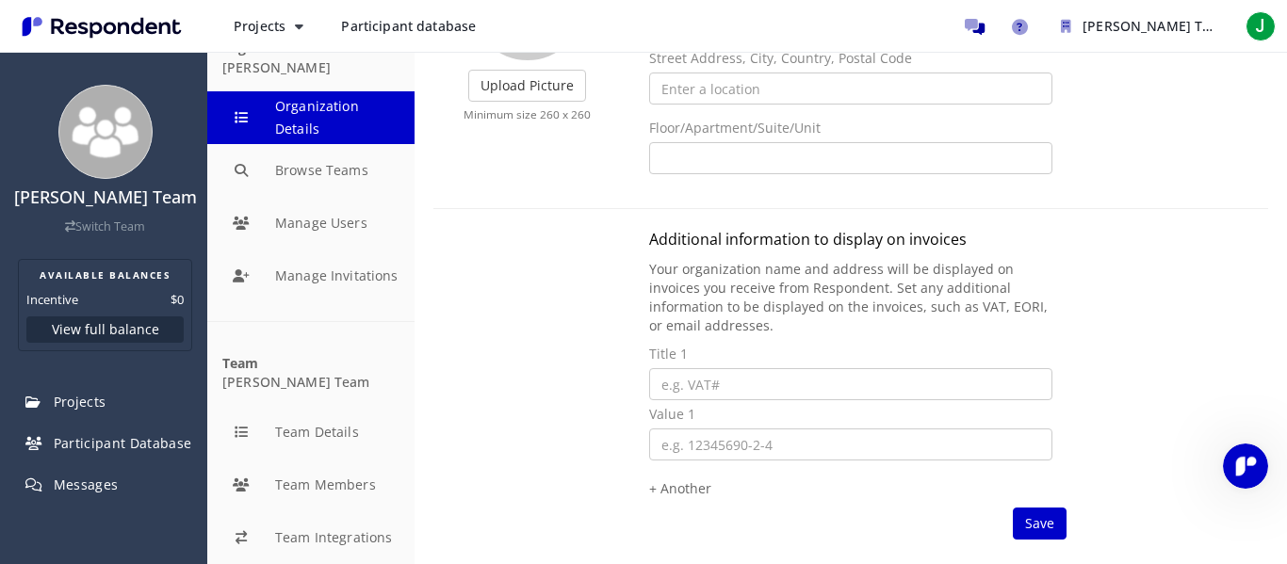
scroll to position [389, 0]
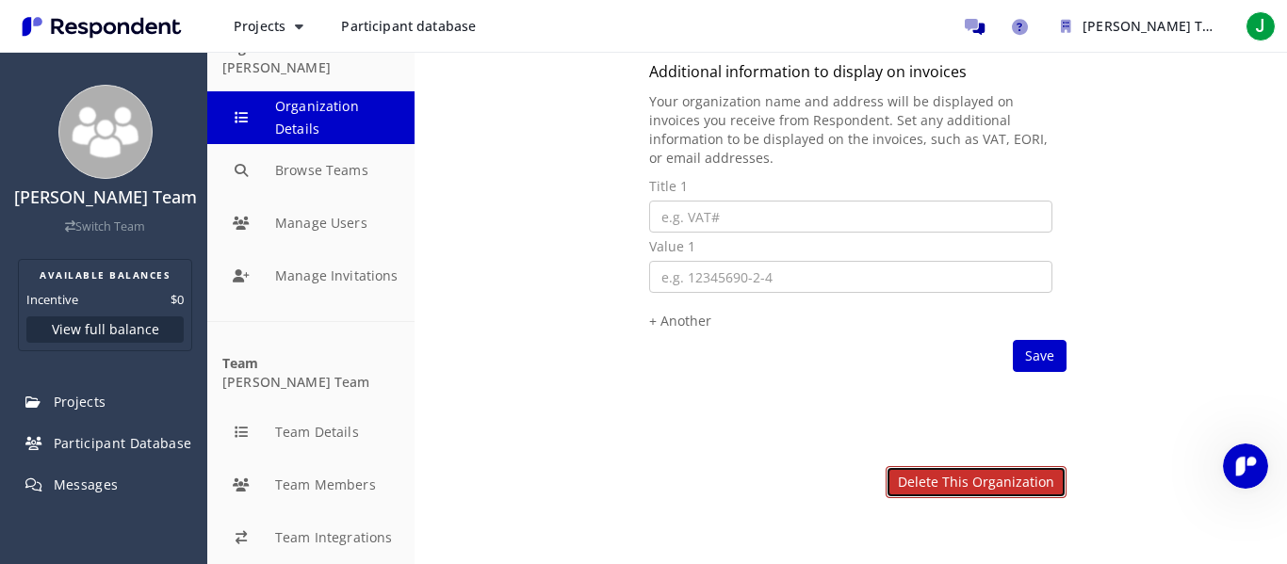
click at [992, 482] on link "Delete this organization" at bounding box center [976, 482] width 181 height 32
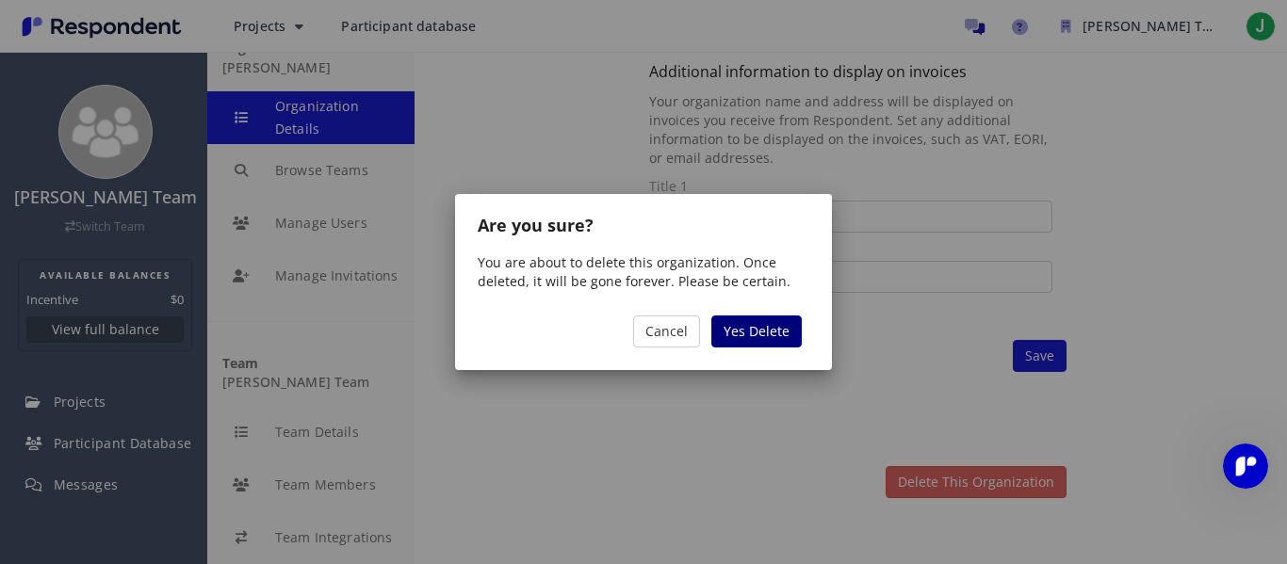
click at [747, 332] on span "Yes Delete" at bounding box center [757, 331] width 66 height 18
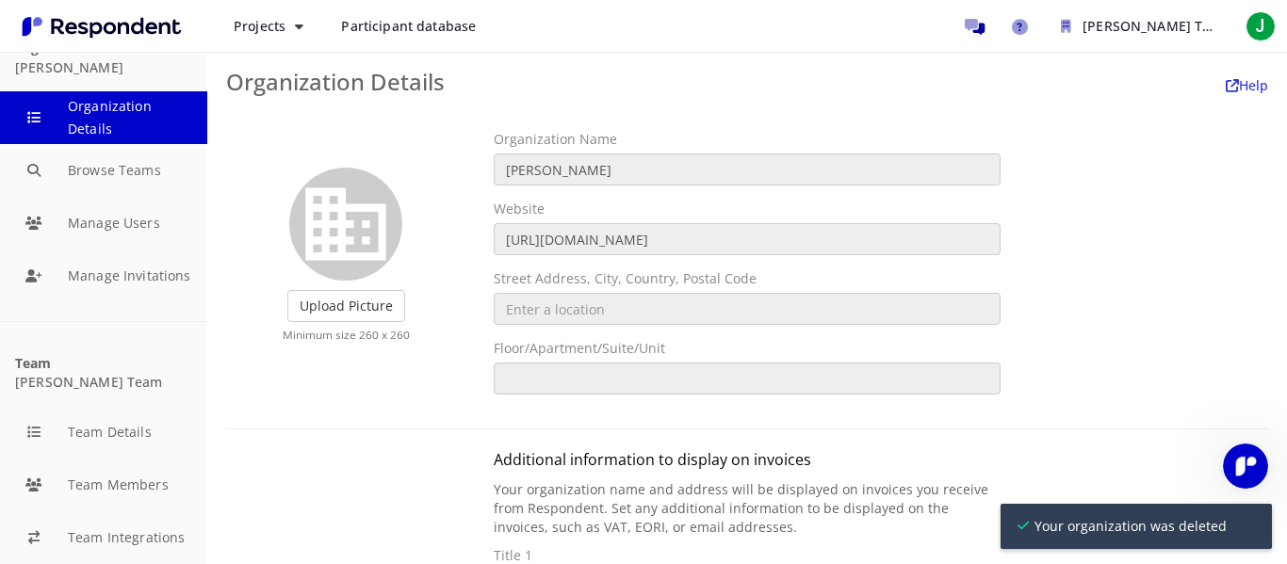
scroll to position [0, 0]
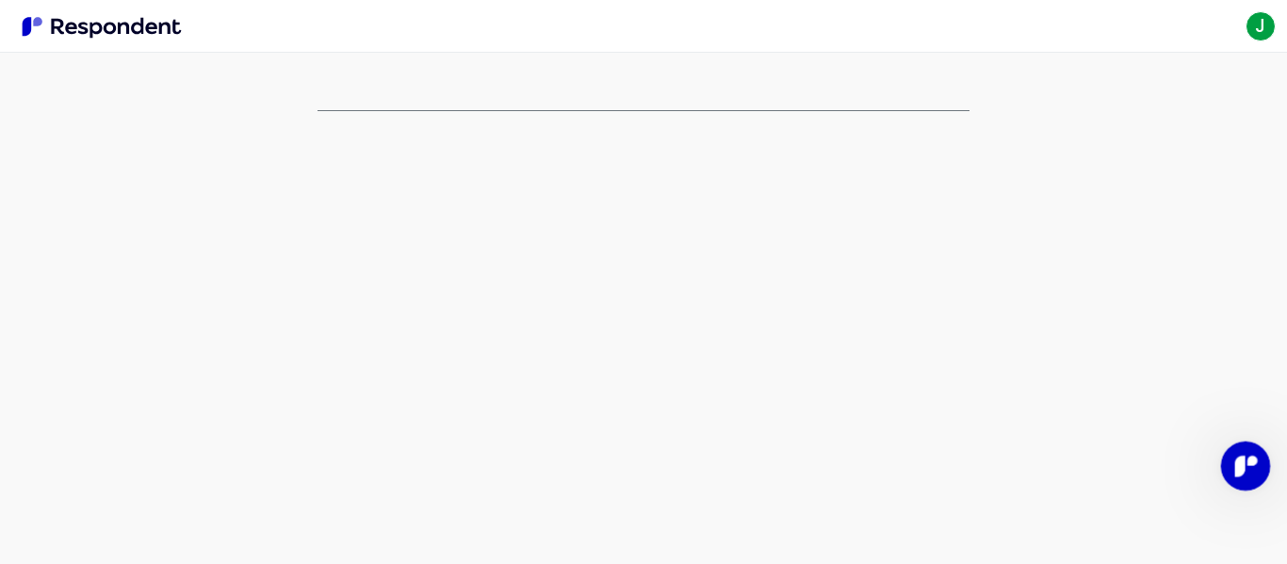
click at [1251, 467] on icon "Open Intercom Messenger" at bounding box center [1243, 464] width 31 height 31
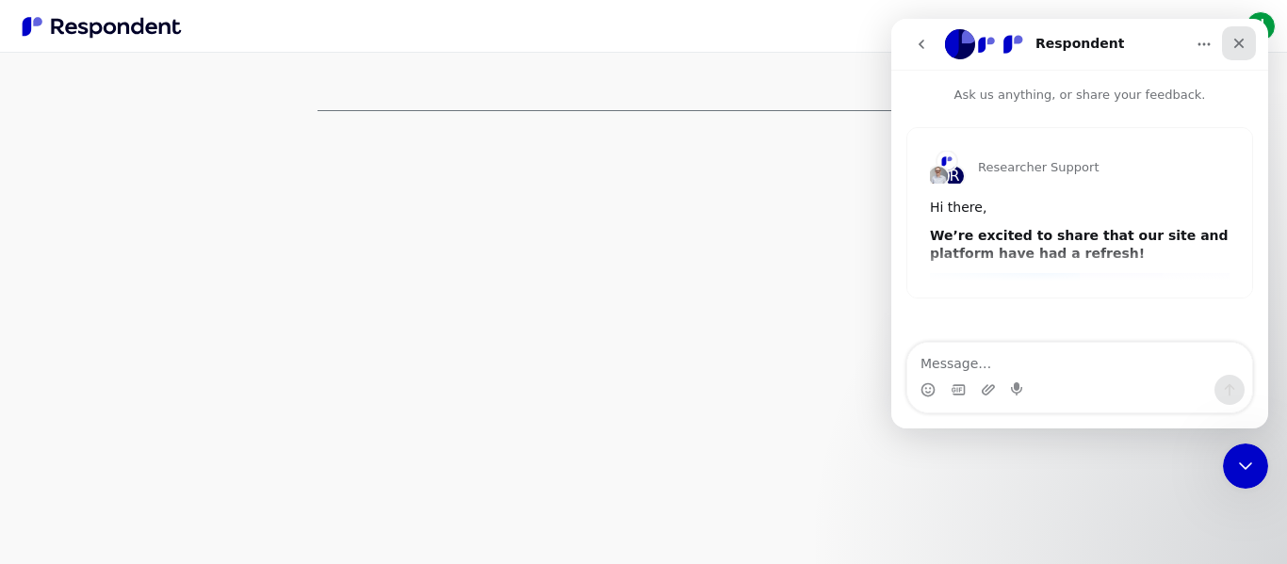
drag, startPoint x: 1245, startPoint y: 50, endPoint x: 2130, endPoint y: 89, distance: 886.6
click at [1245, 50] on icon "Close" at bounding box center [1239, 43] width 15 height 15
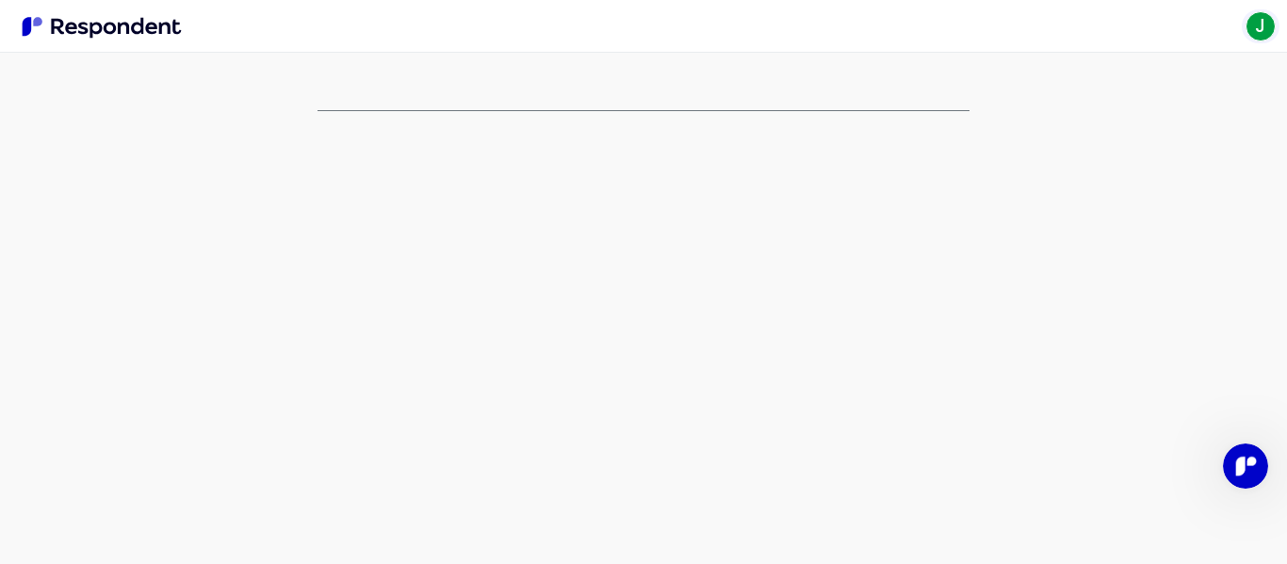
click at [1267, 22] on span "J" at bounding box center [1261, 26] width 30 height 30
